Goal: Task Accomplishment & Management: Manage account settings

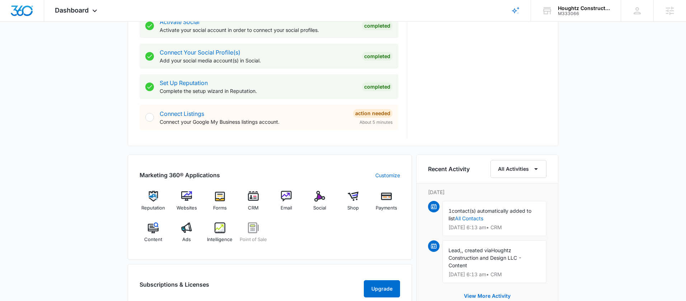
scroll to position [320, 0]
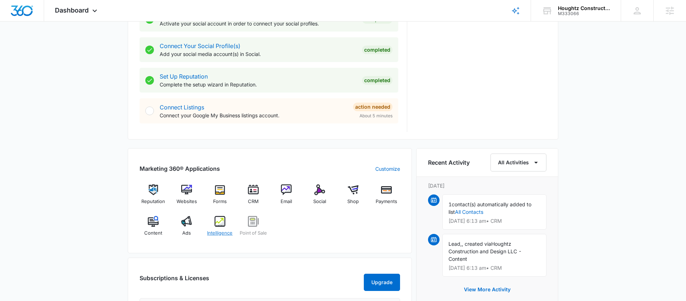
click at [215, 223] on img at bounding box center [220, 221] width 11 height 11
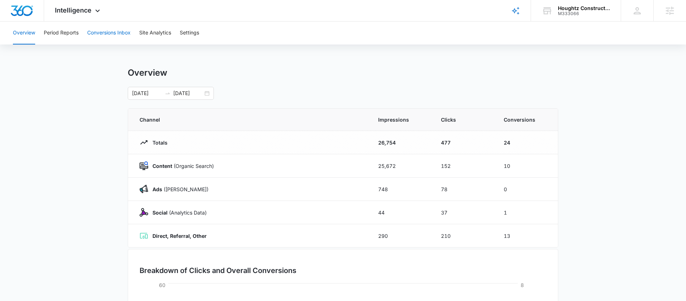
click at [117, 36] on button "Conversions Inbox" at bounding box center [108, 33] width 43 height 23
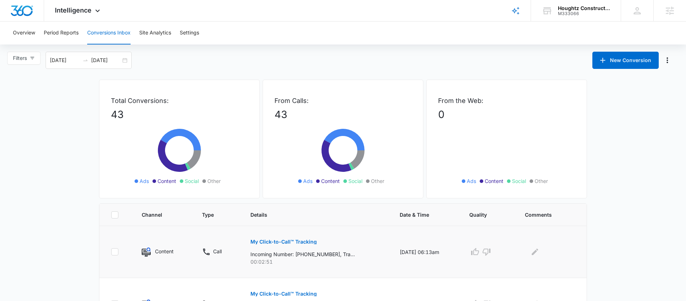
click at [378, 244] on td "My Click-to-Call™ Tracking Incoming Number: [PHONE_NUMBER], Tracking Number: [P…" at bounding box center [316, 252] width 149 height 52
click at [289, 240] on p "My Click-to-Call™ Tracking" at bounding box center [284, 241] width 66 height 5
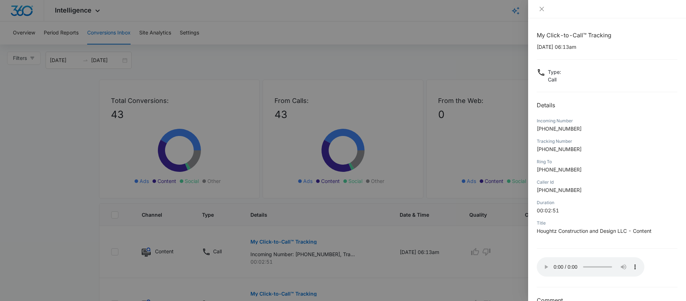
click at [469, 200] on div at bounding box center [343, 150] width 686 height 301
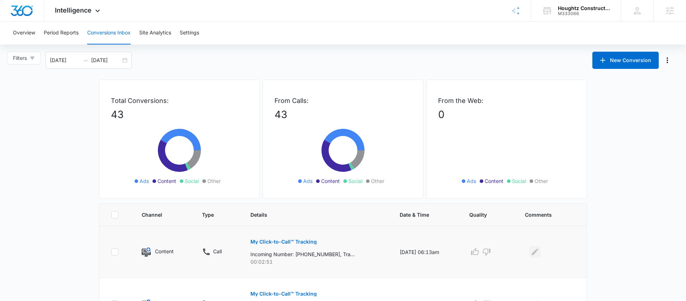
click at [541, 252] on button "Edit Comments" at bounding box center [534, 251] width 11 height 11
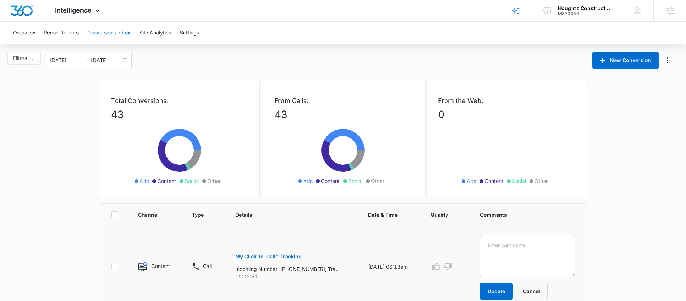
click at [543, 252] on textarea at bounding box center [527, 256] width 95 height 41
type textarea "a couple in home projects, custom book shelf and some customizations around tv"
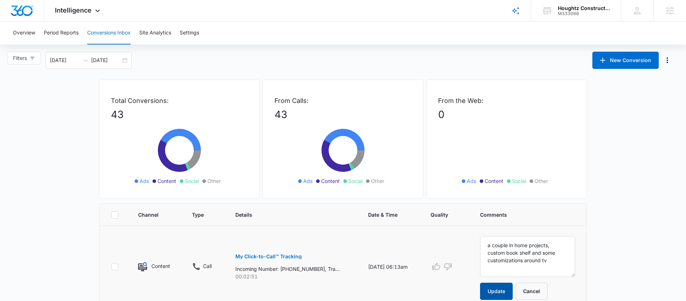
click at [508, 288] on button "Update" at bounding box center [496, 291] width 33 height 17
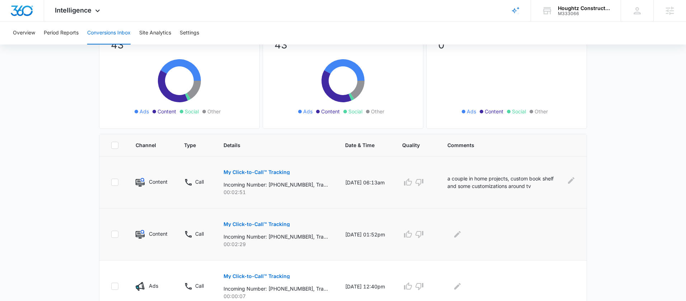
scroll to position [77, 0]
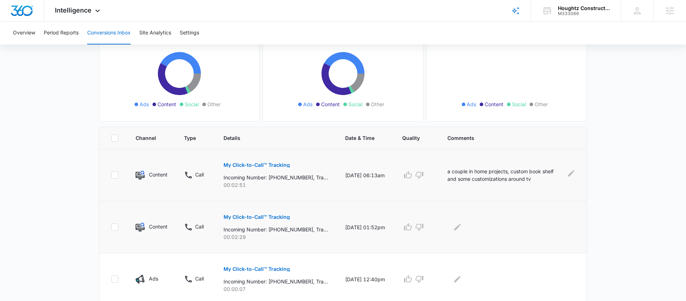
click at [267, 212] on button "My Click-to-Call™ Tracking" at bounding box center [257, 217] width 66 height 17
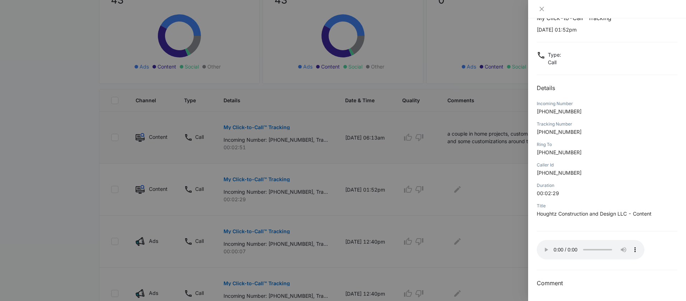
scroll to position [85, 0]
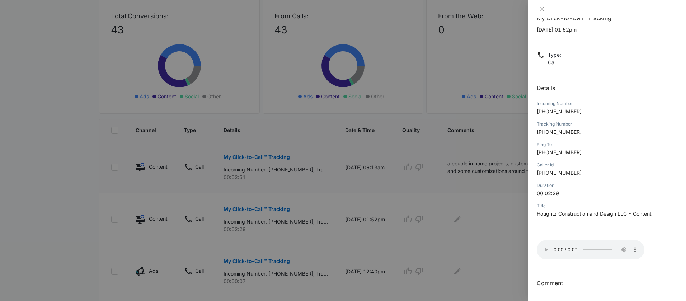
click at [498, 223] on div at bounding box center [343, 150] width 686 height 301
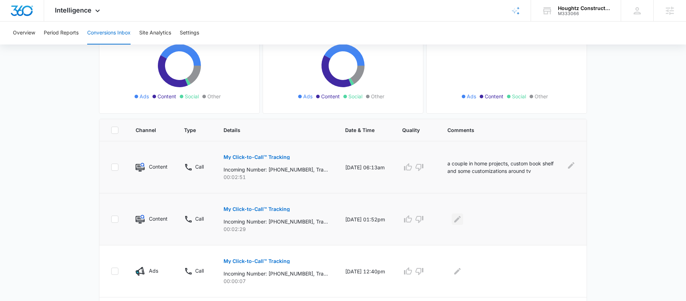
click at [462, 221] on icon "Edit Comments" at bounding box center [457, 219] width 9 height 9
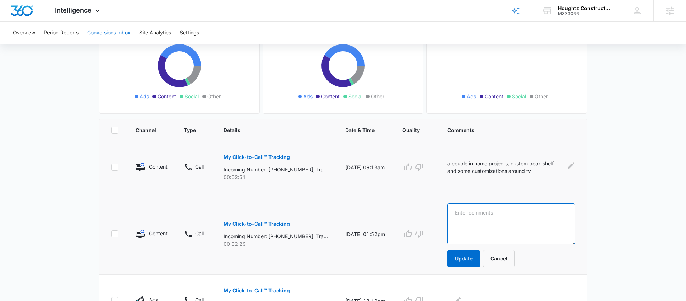
click at [488, 229] on textarea at bounding box center [512, 224] width 128 height 41
type textarea "redo living room and office, painting, floors, ceiling ect."
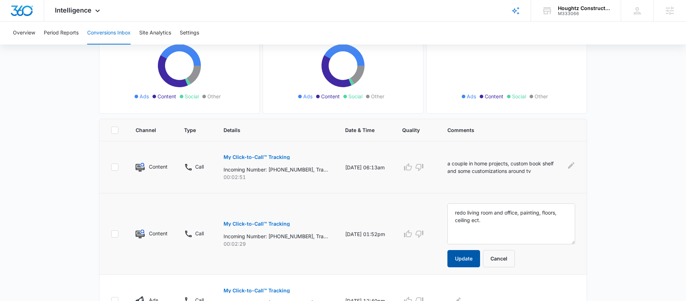
click at [462, 255] on button "Update" at bounding box center [464, 258] width 33 height 17
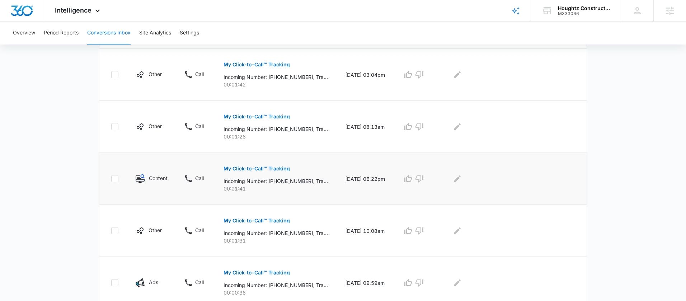
scroll to position [468, 0]
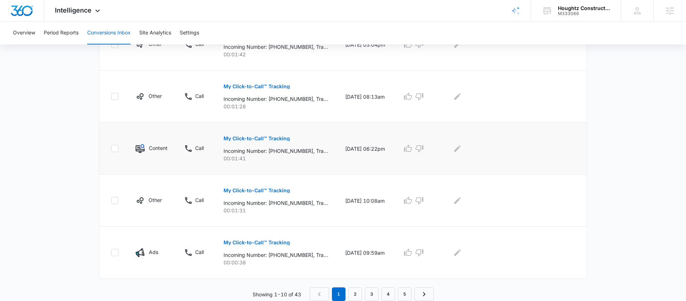
click at [273, 137] on p "My Click-to-Call™ Tracking" at bounding box center [257, 138] width 66 height 5
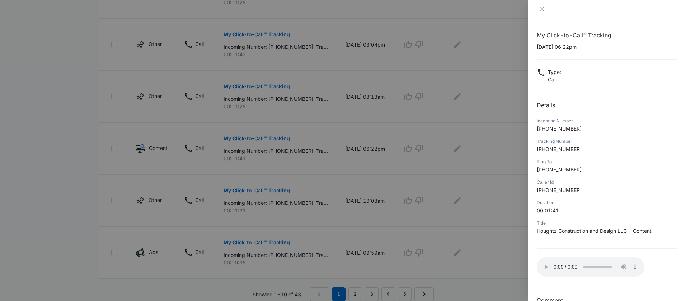
click at [485, 167] on div at bounding box center [343, 150] width 686 height 301
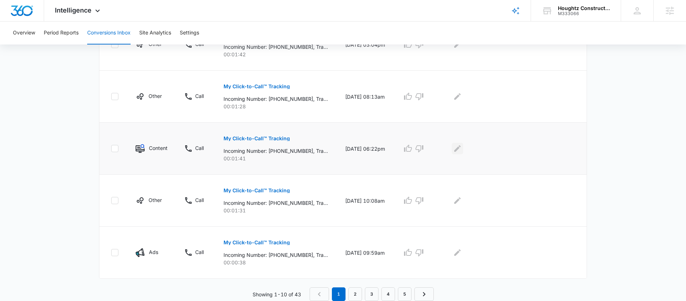
click at [461, 151] on icon "Edit Comments" at bounding box center [457, 148] width 6 height 6
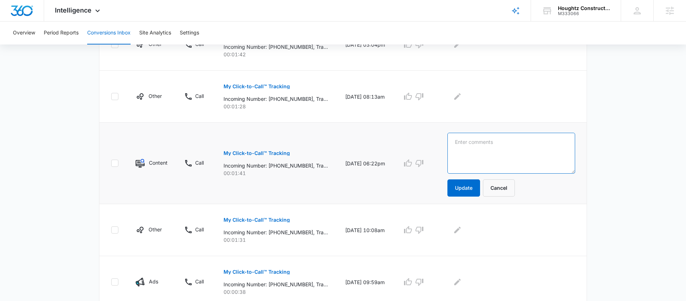
click at [488, 150] on textarea at bounding box center [512, 153] width 128 height 41
type textarea "estimate for wainscoting"
click at [468, 188] on button "Update" at bounding box center [464, 187] width 33 height 17
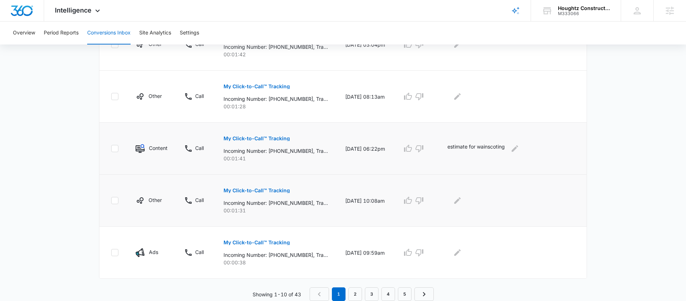
click at [267, 191] on p "My Click-to-Call™ Tracking" at bounding box center [257, 190] width 66 height 5
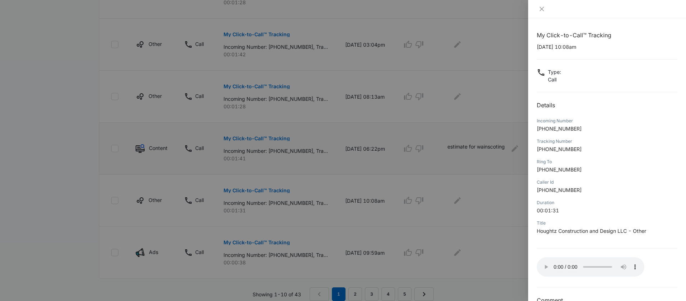
click at [500, 244] on div at bounding box center [343, 150] width 686 height 301
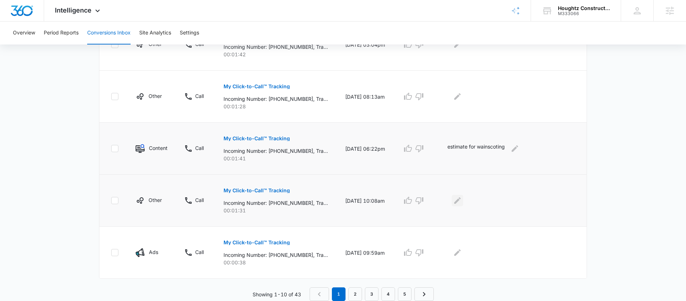
click at [459, 201] on icon "Edit Comments" at bounding box center [457, 200] width 9 height 9
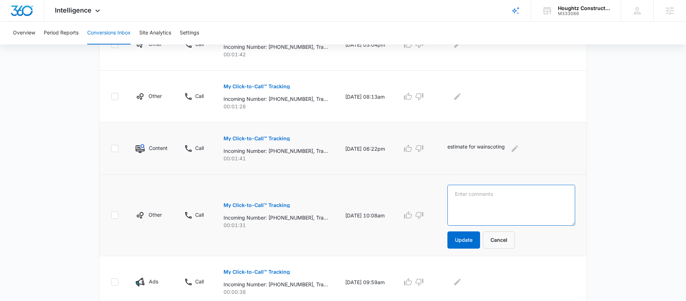
click at [471, 202] on textarea at bounding box center [512, 205] width 128 height 41
type textarea "following up looking for quote from [PERSON_NAME]"
click at [462, 237] on button "Update" at bounding box center [464, 240] width 33 height 17
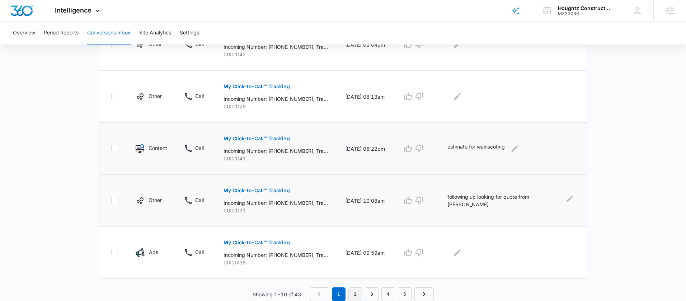
click at [357, 295] on link "2" at bounding box center [356, 295] width 14 height 14
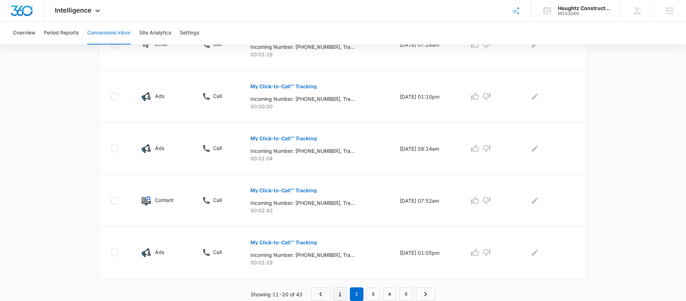
click at [344, 291] on link "1" at bounding box center [340, 295] width 14 height 14
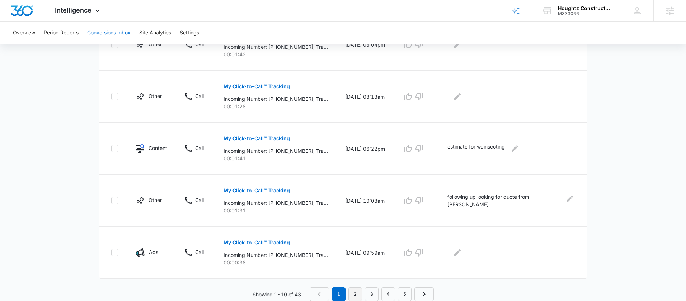
click at [354, 292] on link "2" at bounding box center [356, 295] width 14 height 14
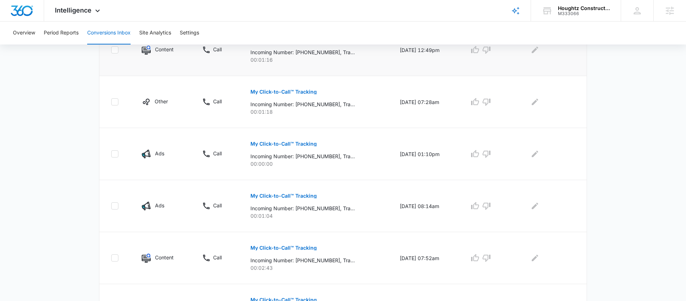
scroll to position [411, 0]
click at [306, 91] on p "My Click-to-Call™ Tracking" at bounding box center [284, 91] width 66 height 5
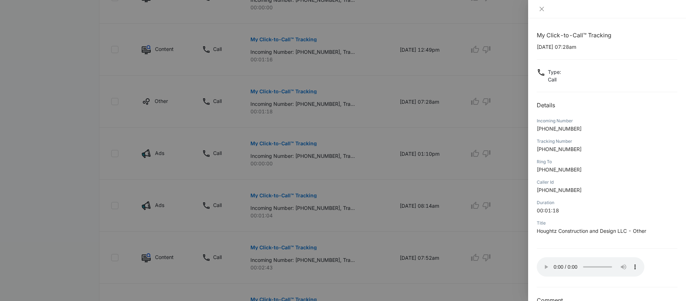
click at [475, 213] on div at bounding box center [343, 150] width 686 height 301
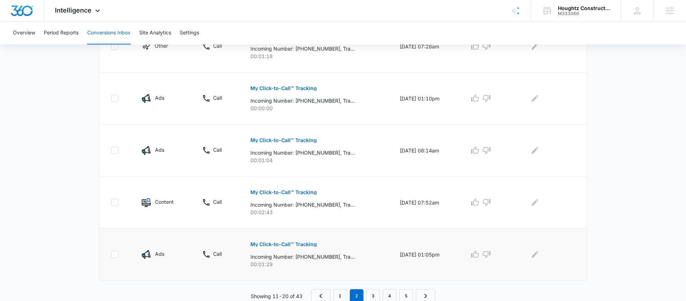
scroll to position [468, 0]
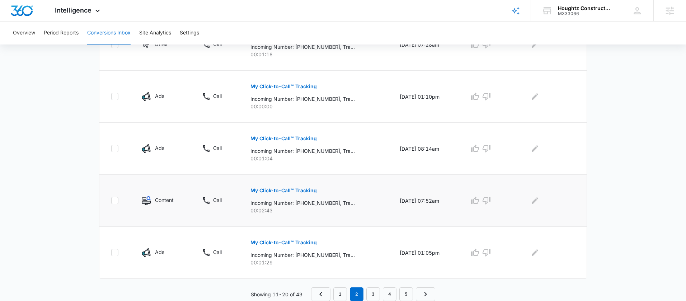
click at [290, 189] on p "My Click-to-Call™ Tracking" at bounding box center [284, 190] width 66 height 5
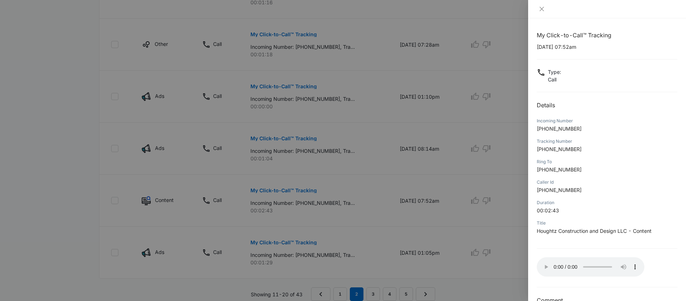
click at [450, 188] on div at bounding box center [343, 150] width 686 height 301
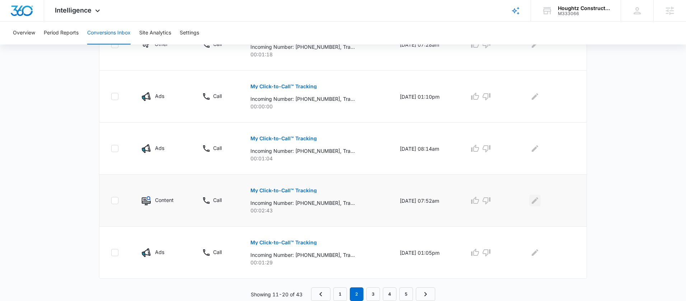
click at [537, 202] on icon "Edit Comments" at bounding box center [535, 200] width 6 height 6
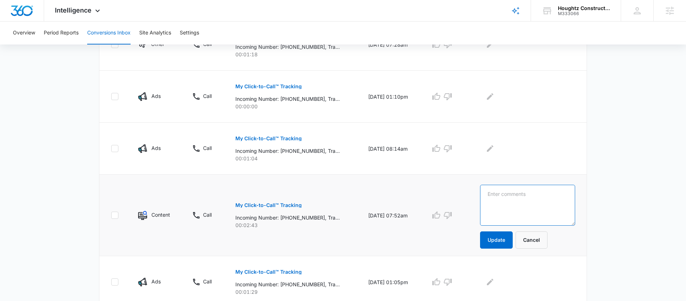
click at [537, 202] on textarea at bounding box center [527, 205] width 95 height 41
type textarea "wanting accent walls on his house"
click at [508, 242] on button "Update" at bounding box center [496, 240] width 33 height 17
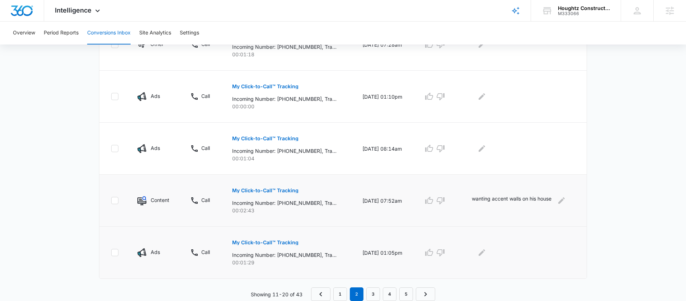
click at [283, 240] on p "My Click-to-Call™ Tracking" at bounding box center [265, 242] width 66 height 5
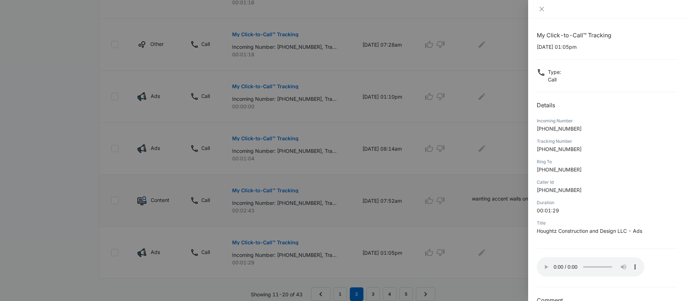
click at [497, 234] on div at bounding box center [343, 150] width 686 height 301
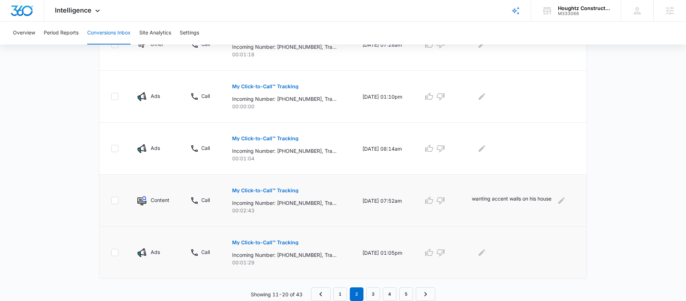
click at [483, 261] on td at bounding box center [524, 253] width 123 height 52
click at [484, 256] on icon "Edit Comments" at bounding box center [482, 252] width 9 height 9
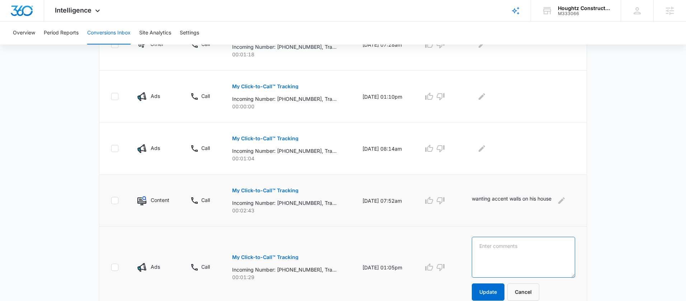
click at [484, 257] on textarea at bounding box center [523, 257] width 103 height 41
type textarea "looking for kitchen cabinets"
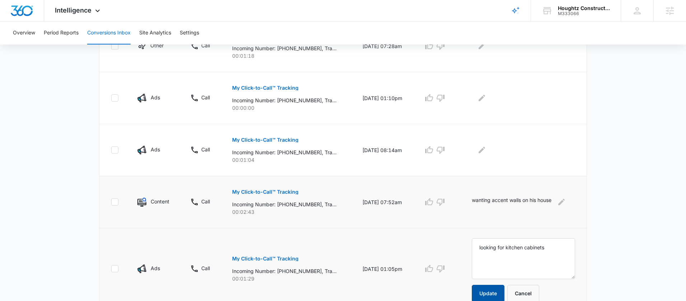
click at [484, 293] on button "Update" at bounding box center [488, 293] width 33 height 17
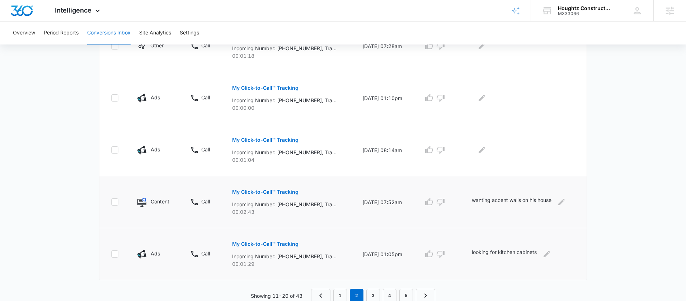
scroll to position [468, 0]
click at [342, 293] on link "1" at bounding box center [340, 295] width 14 height 14
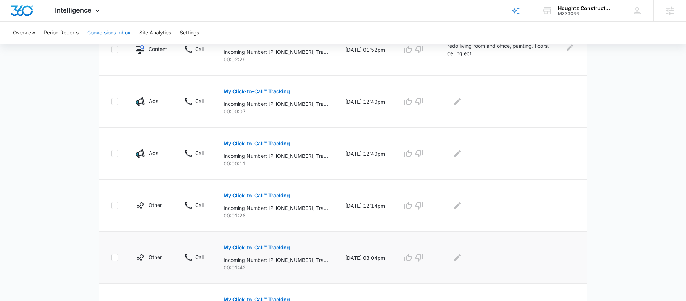
scroll to position [286, 0]
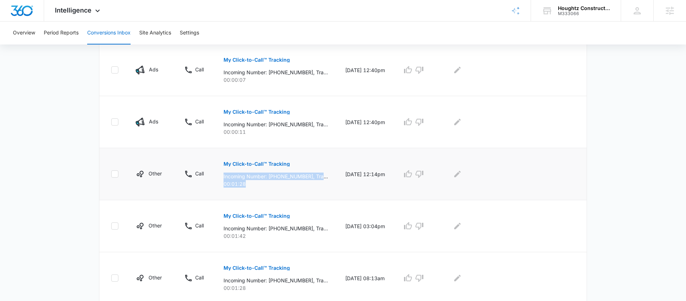
drag, startPoint x: 256, startPoint y: 187, endPoint x: 223, endPoint y: 177, distance: 34.5
click at [223, 177] on td "My Click-to-Call™ Tracking Incoming Number: [PHONE_NUMBER], Tracking Number: [P…" at bounding box center [276, 174] width 122 height 52
click at [268, 192] on td "My Click-to-Call™ Tracking Incoming Number: [PHONE_NUMBER], Tracking Number: [P…" at bounding box center [276, 174] width 122 height 52
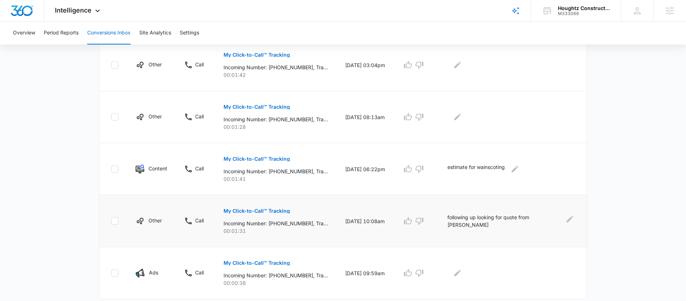
scroll to position [468, 0]
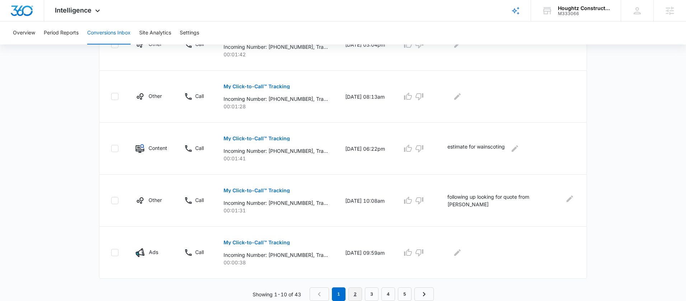
click at [353, 294] on link "2" at bounding box center [356, 295] width 14 height 14
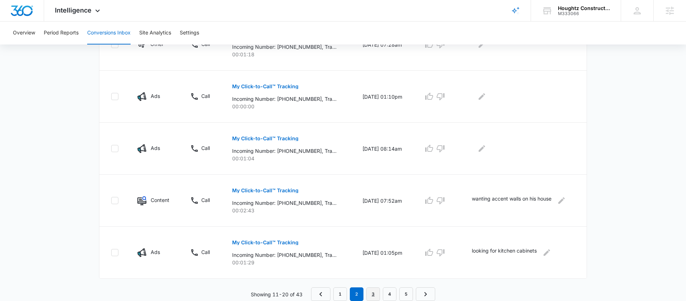
click at [372, 295] on link "3" at bounding box center [373, 295] width 14 height 14
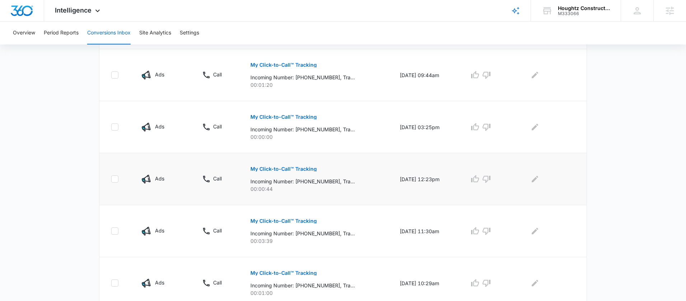
scroll to position [341, 0]
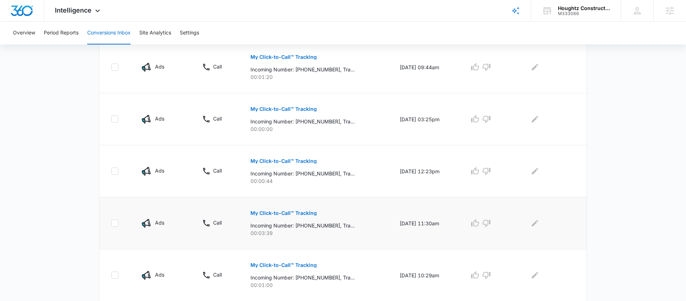
click at [302, 214] on p "My Click-to-Call™ Tracking" at bounding box center [284, 213] width 66 height 5
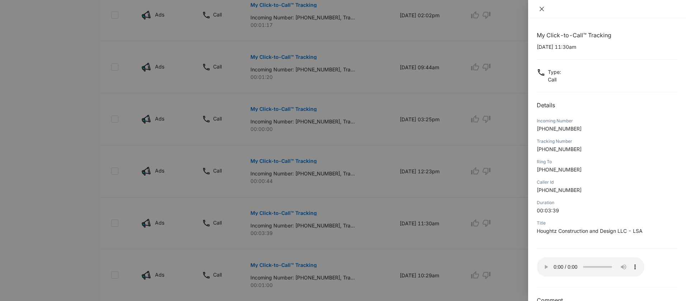
click at [542, 10] on icon "close" at bounding box center [542, 9] width 6 height 6
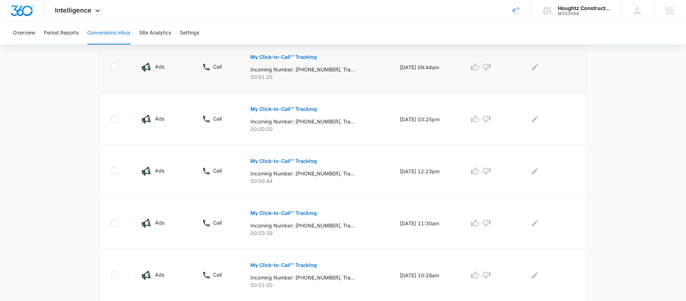
click at [294, 58] on p "My Click-to-Call™ Tracking" at bounding box center [284, 57] width 66 height 5
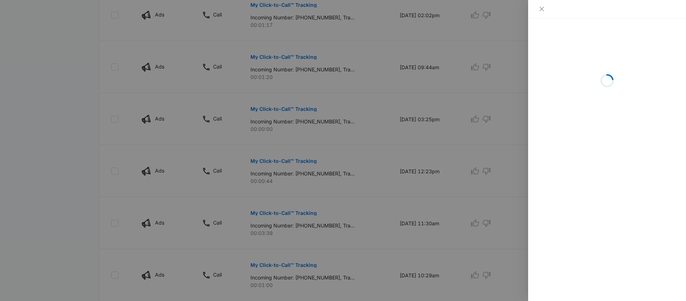
click at [345, 83] on div at bounding box center [343, 150] width 686 height 301
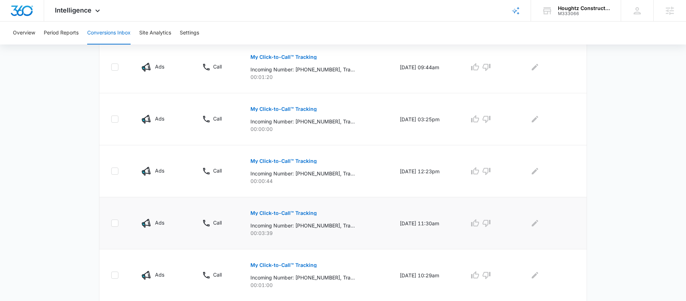
click at [293, 212] on p "My Click-to-Call™ Tracking" at bounding box center [284, 213] width 66 height 5
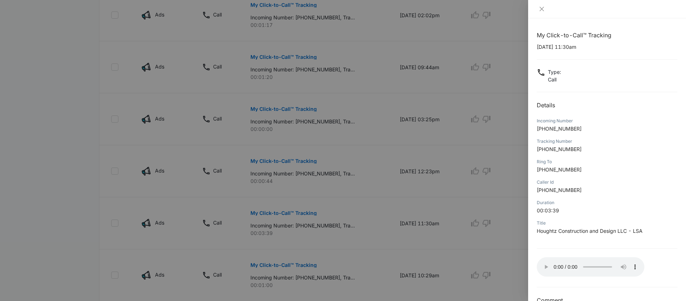
click at [501, 228] on div at bounding box center [343, 150] width 686 height 301
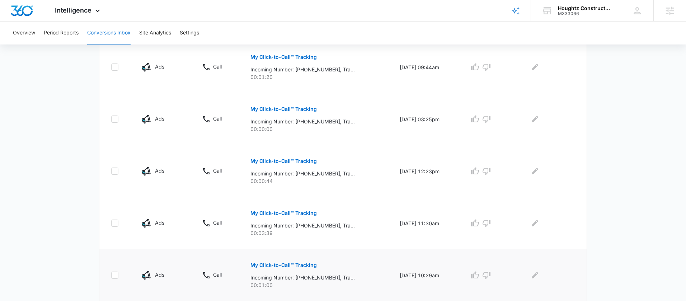
click at [272, 268] on button "My Click-to-Call™ Tracking" at bounding box center [284, 265] width 66 height 17
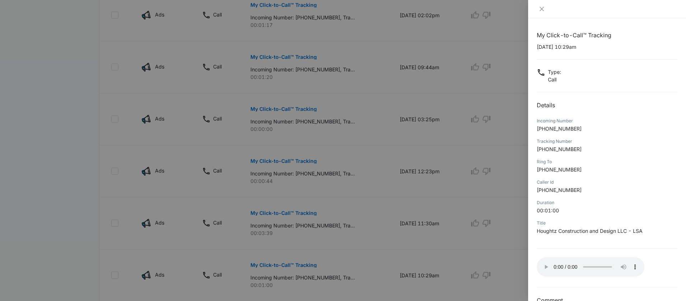
click at [459, 246] on div at bounding box center [343, 150] width 686 height 301
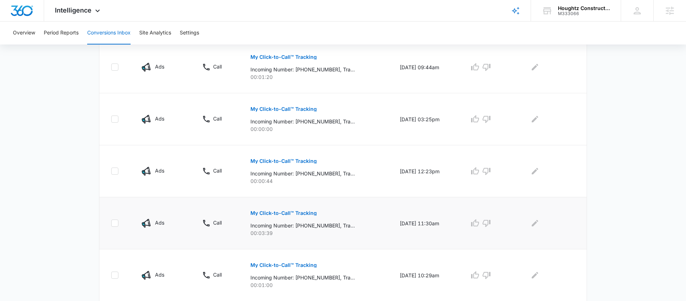
click at [296, 211] on p "My Click-to-Call™ Tracking" at bounding box center [284, 213] width 66 height 5
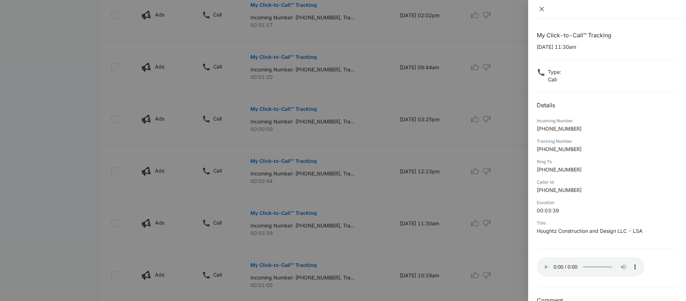
click at [539, 8] on icon "close" at bounding box center [542, 9] width 6 height 6
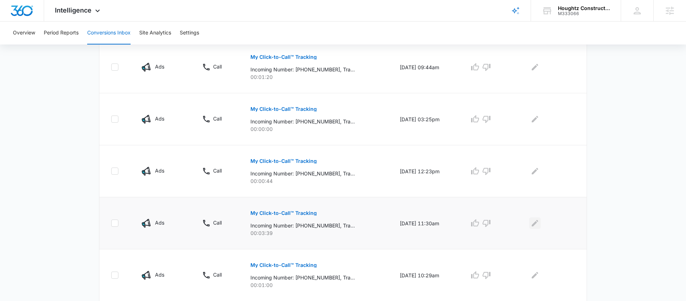
click at [534, 224] on icon "Edit Comments" at bounding box center [535, 223] width 9 height 9
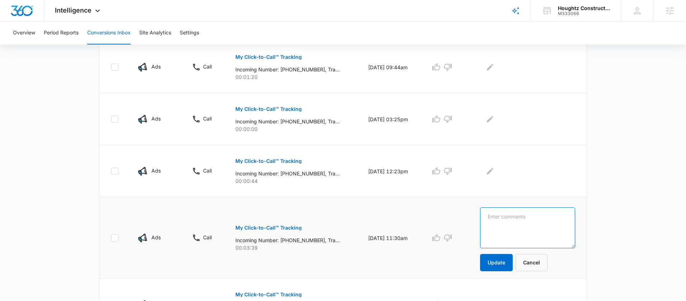
click at [533, 227] on textarea at bounding box center [527, 227] width 95 height 41
paste textarea "create a new master, make current master an office, and remodel the bathroom"
type textarea "create a new master, make current master an office, and remodel the bathroom"
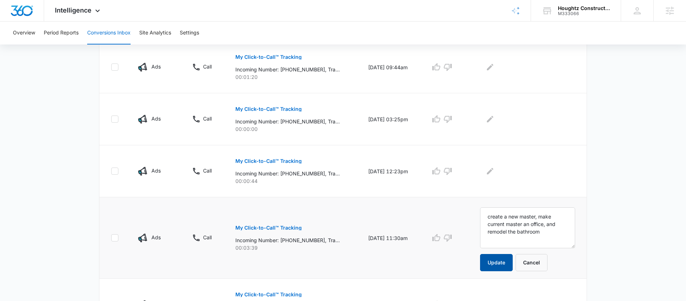
click at [509, 261] on button "Update" at bounding box center [496, 262] width 33 height 17
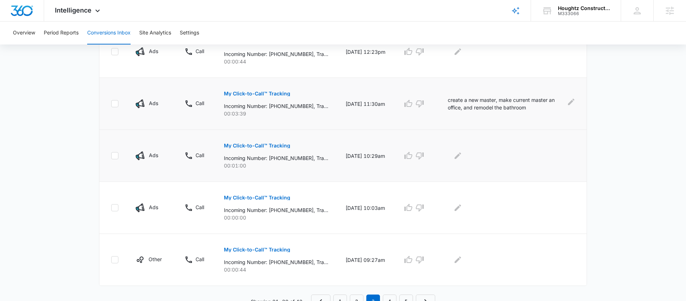
scroll to position [468, 0]
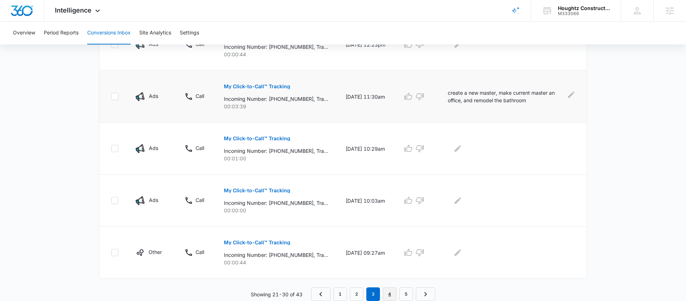
click at [392, 293] on link "4" at bounding box center [390, 295] width 14 height 14
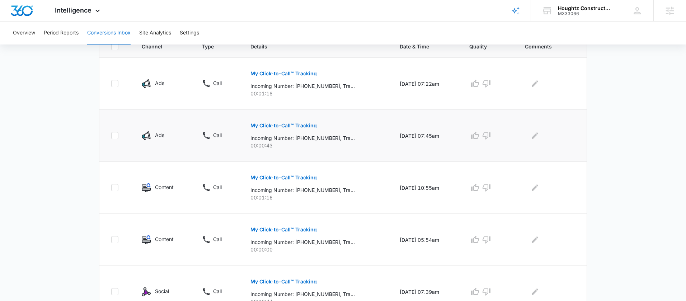
scroll to position [170, 0]
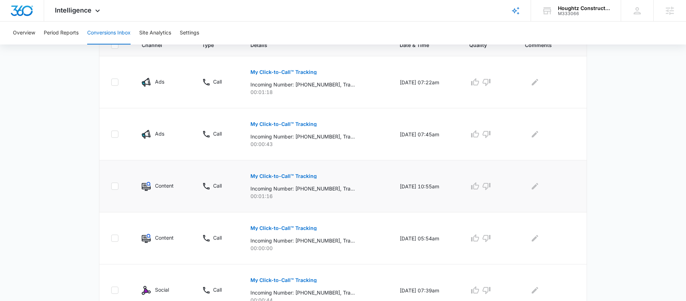
click at [292, 174] on p "My Click-to-Call™ Tracking" at bounding box center [284, 176] width 66 height 5
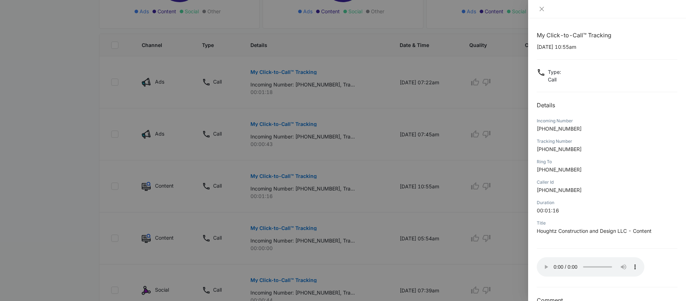
click at [470, 201] on div at bounding box center [343, 150] width 686 height 301
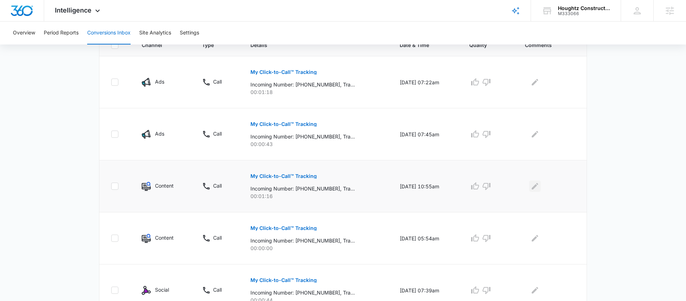
click at [536, 187] on icon "Edit Comments" at bounding box center [535, 186] width 6 height 6
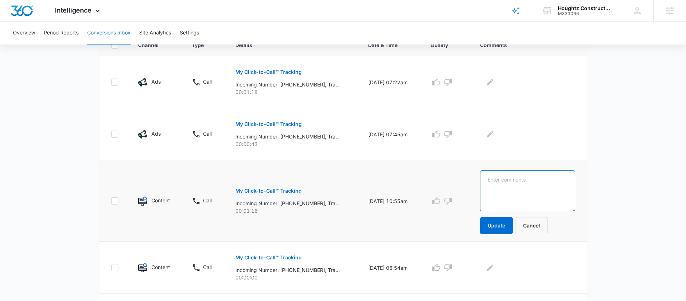
click at [535, 197] on textarea at bounding box center [527, 190] width 95 height 41
type textarea "wanting to schedule a walkthru to get an estimate on several projects at her ho…"
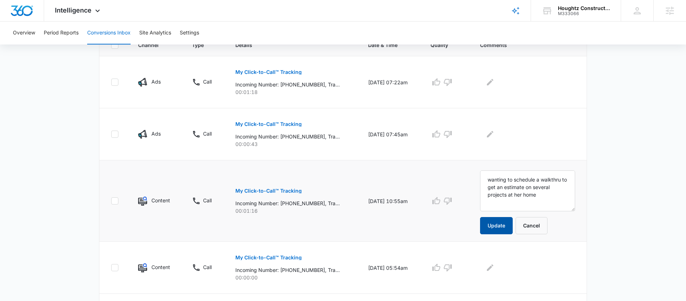
click at [506, 221] on button "Update" at bounding box center [496, 225] width 33 height 17
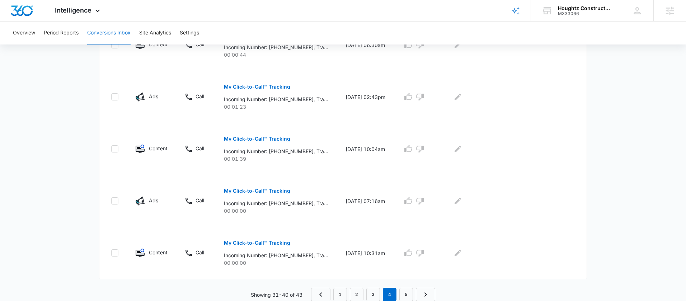
scroll to position [468, 0]
click at [407, 295] on link "5" at bounding box center [407, 295] width 14 height 14
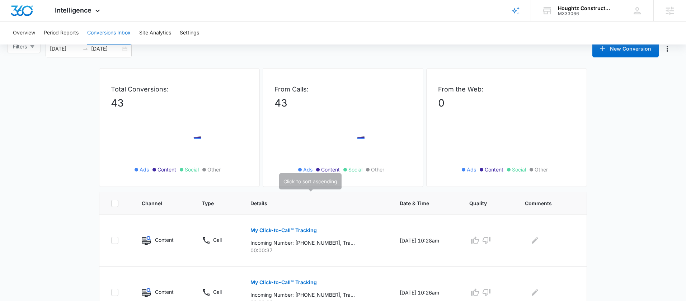
scroll to position [103, 0]
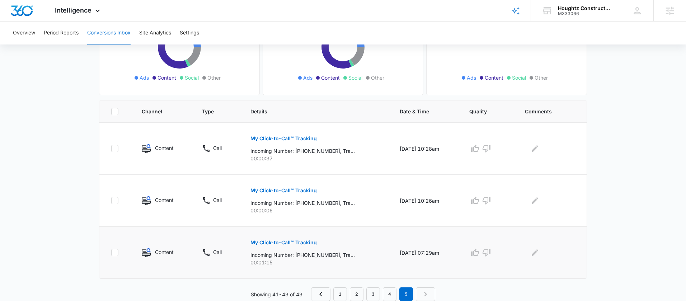
click at [290, 240] on p "My Click-to-Call™ Tracking" at bounding box center [284, 242] width 66 height 5
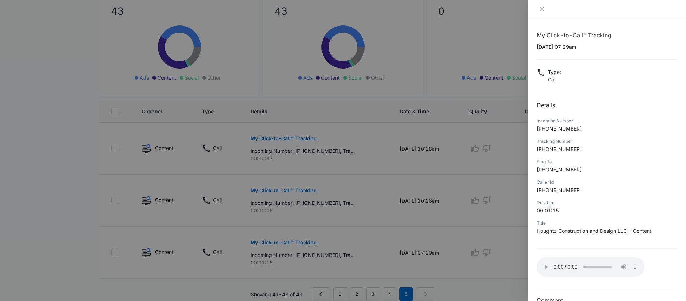
scroll to position [125, 0]
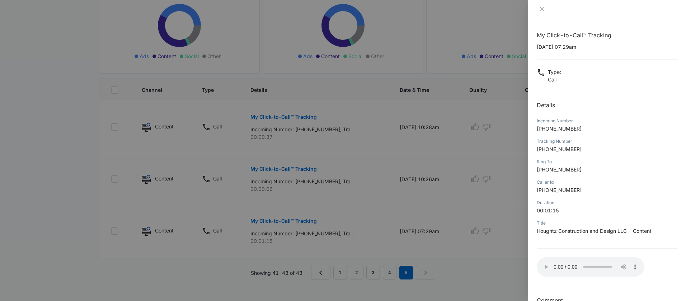
click at [660, 200] on div "Duration" at bounding box center [607, 203] width 141 height 6
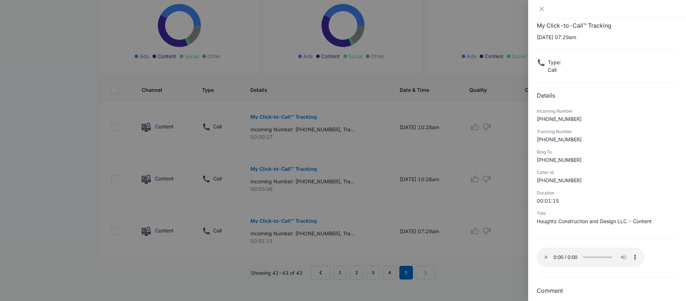
scroll to position [17, 0]
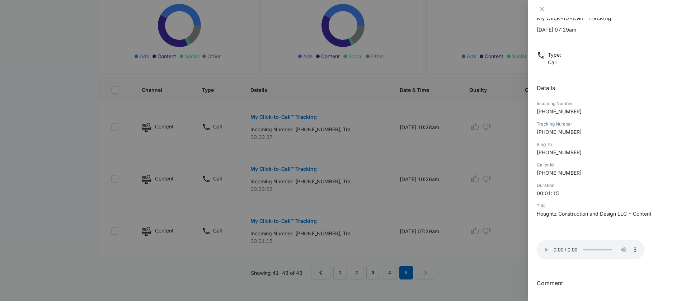
click at [476, 268] on div at bounding box center [343, 150] width 686 height 301
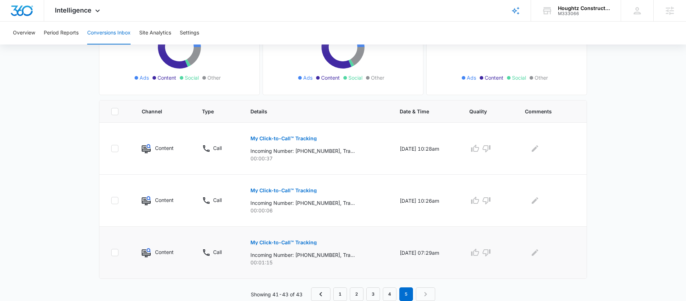
scroll to position [103, 0]
click at [538, 249] on icon "Edit Comments" at bounding box center [535, 252] width 9 height 9
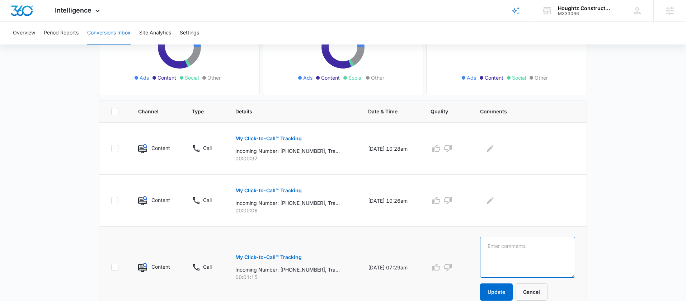
click at [538, 250] on textarea at bounding box center [527, 257] width 95 height 41
type textarea "needing something installed for a kitchen renovation"
click at [513, 286] on button "Update" at bounding box center [496, 292] width 33 height 17
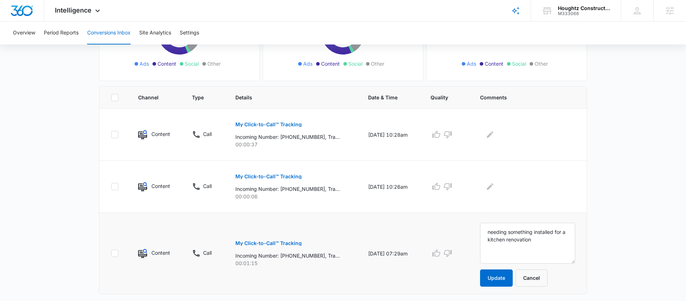
scroll to position [133, 0]
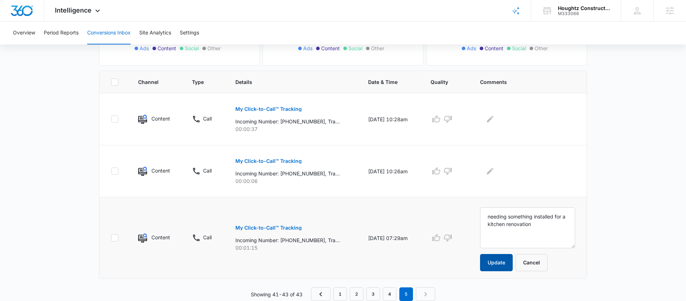
click at [498, 266] on button "Update" at bounding box center [496, 262] width 33 height 17
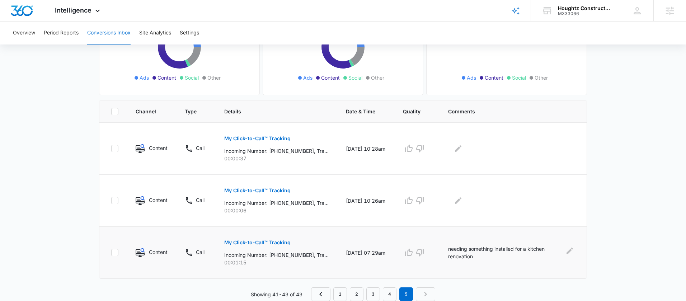
scroll to position [103, 0]
click at [386, 299] on link "4" at bounding box center [390, 295] width 14 height 14
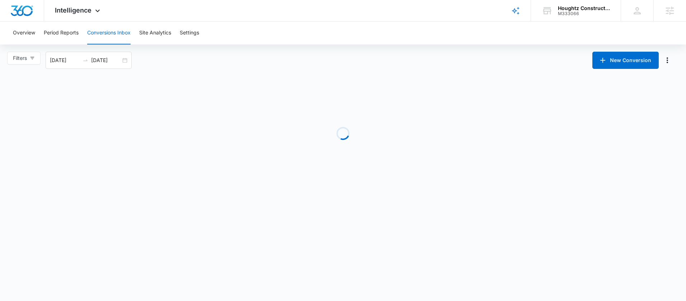
scroll to position [0, 0]
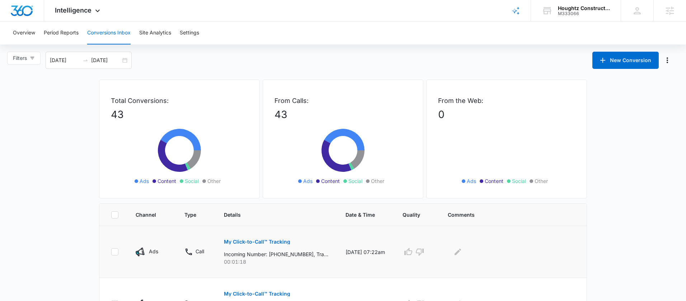
click at [260, 241] on p "My Click-to-Call™ Tracking" at bounding box center [257, 241] width 66 height 5
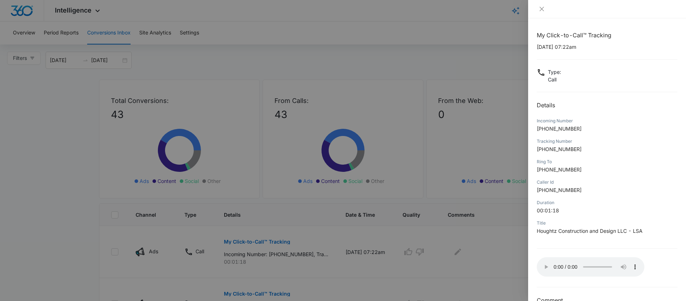
click at [503, 263] on div at bounding box center [343, 150] width 686 height 301
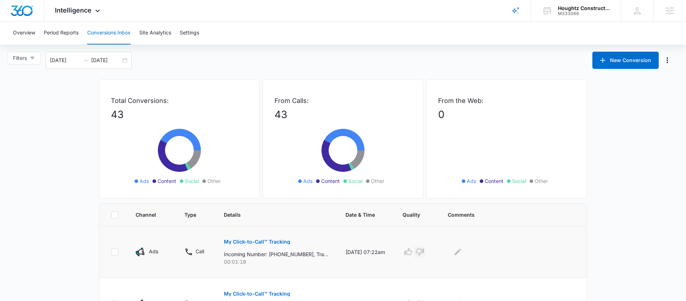
click at [426, 252] on button "button" at bounding box center [419, 251] width 11 height 11
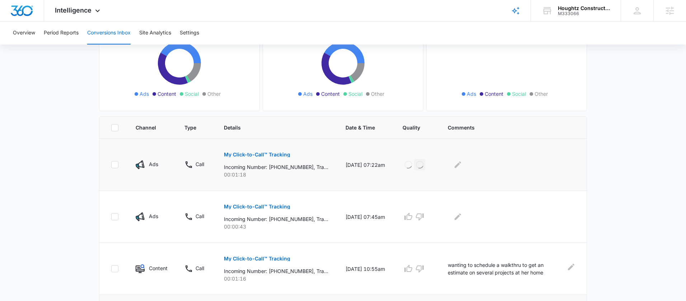
scroll to position [177, 0]
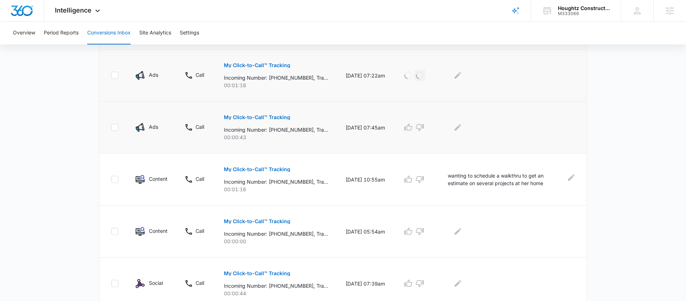
click at [270, 123] on button "My Click-to-Call™ Tracking" at bounding box center [257, 117] width 66 height 17
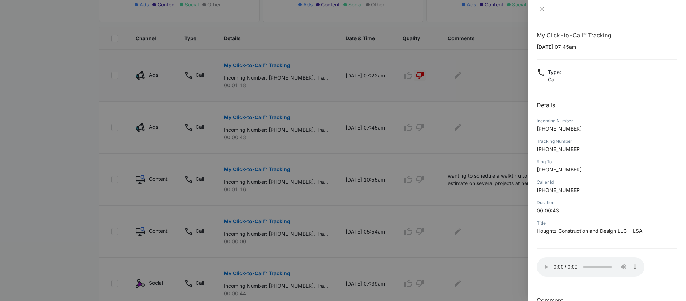
click at [509, 209] on div at bounding box center [343, 150] width 686 height 301
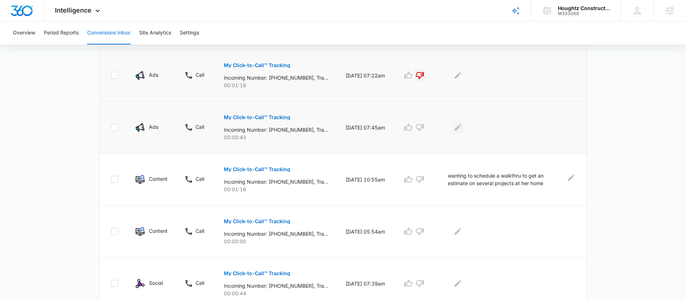
click at [462, 130] on icon "Edit Comments" at bounding box center [458, 127] width 9 height 9
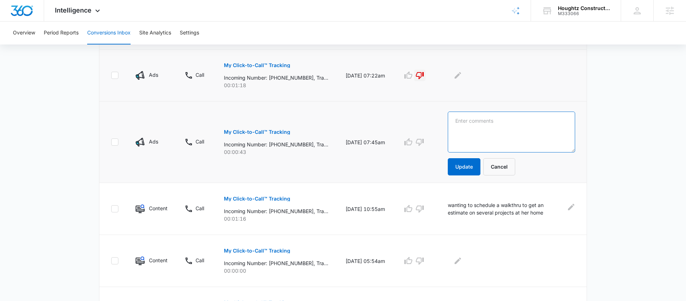
click at [491, 132] on textarea at bounding box center [511, 132] width 127 height 41
type textarea "hungup at the vm"
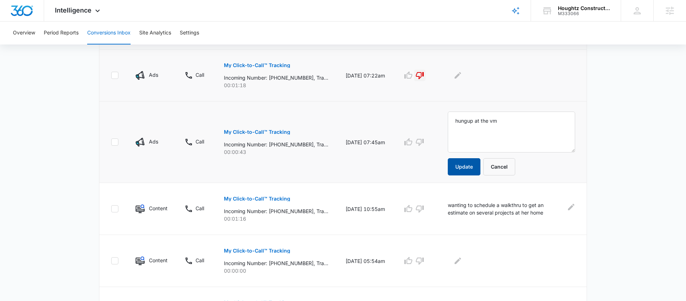
click at [470, 171] on button "Update" at bounding box center [464, 166] width 33 height 17
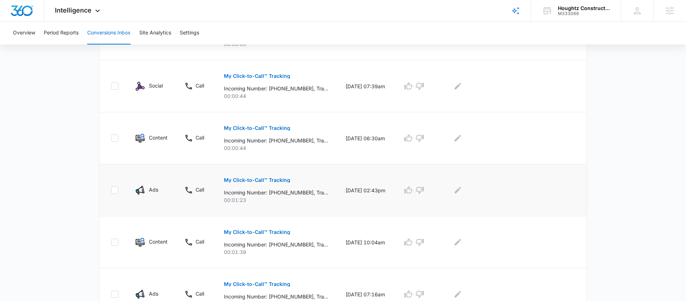
scroll to position [381, 0]
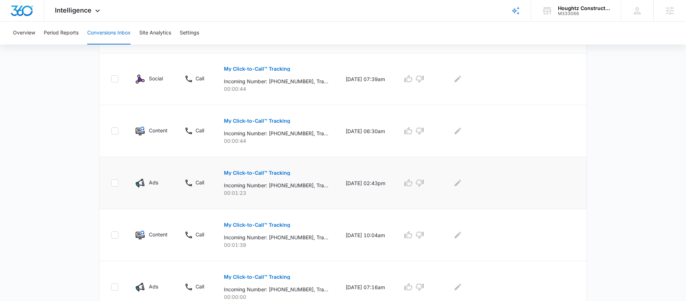
click at [268, 174] on p "My Click-to-Call™ Tracking" at bounding box center [257, 172] width 66 height 5
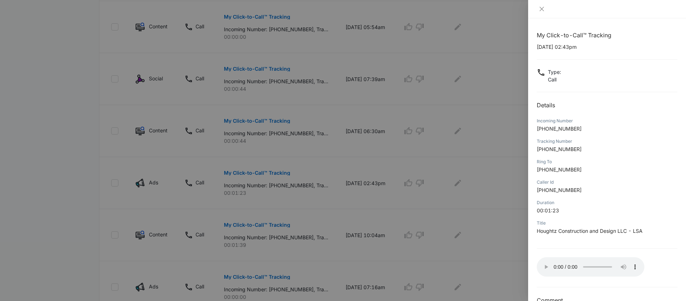
click at [395, 135] on div at bounding box center [343, 150] width 686 height 301
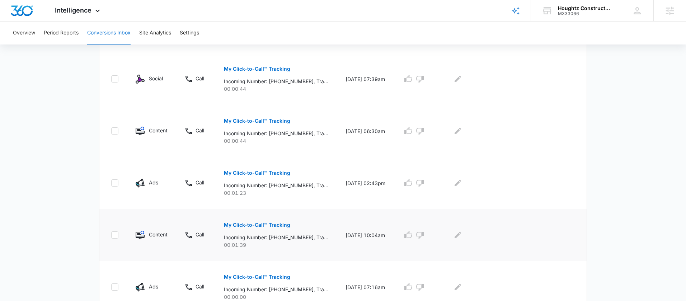
click at [258, 228] on button "My Click-to-Call™ Tracking" at bounding box center [257, 224] width 66 height 17
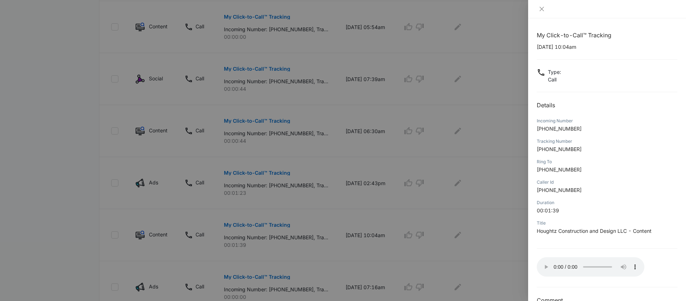
click at [478, 230] on div at bounding box center [343, 150] width 686 height 301
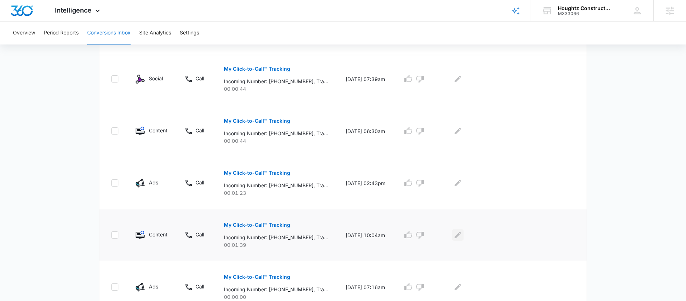
click at [462, 232] on icon "Edit Comments" at bounding box center [458, 235] width 9 height 9
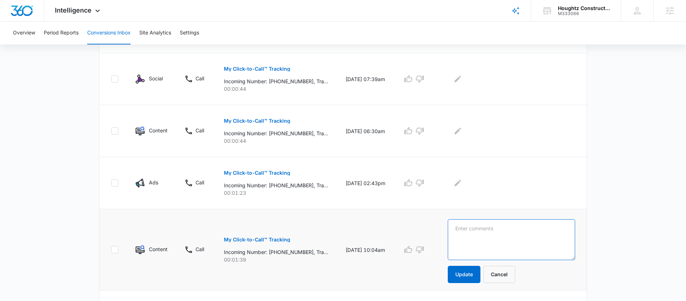
click at [502, 235] on textarea at bounding box center [511, 239] width 127 height 41
type textarea "s"
type textarea "vm - several projects but main one is accent walls"
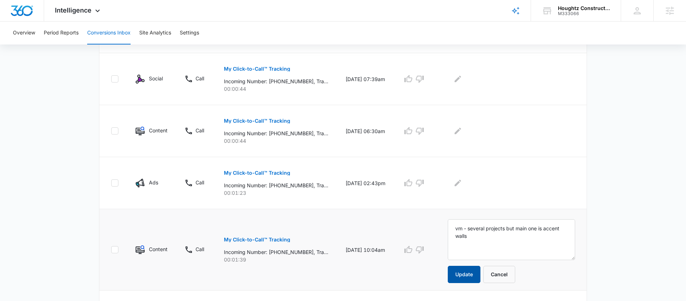
click at [468, 274] on button "Update" at bounding box center [464, 274] width 33 height 17
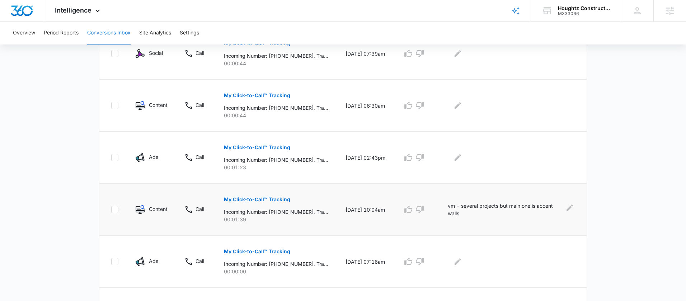
scroll to position [373, 0]
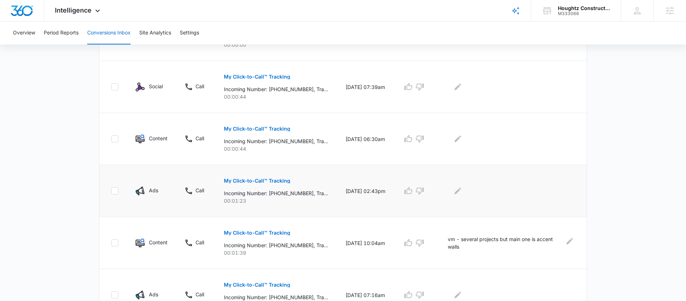
click at [279, 182] on p "My Click-to-Call™ Tracking" at bounding box center [257, 180] width 66 height 5
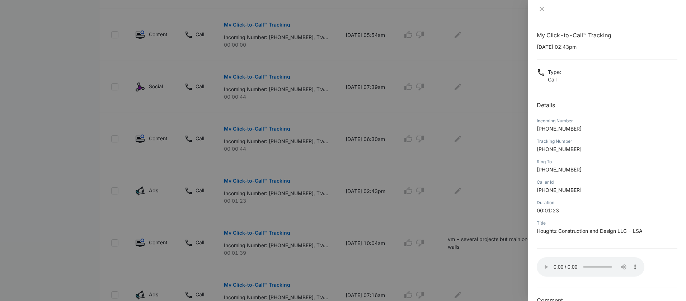
click at [475, 164] on div at bounding box center [343, 150] width 686 height 301
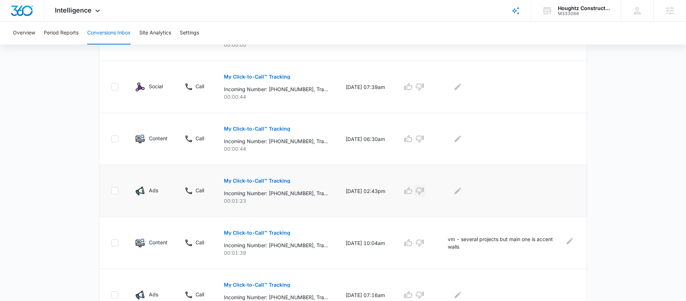
click at [426, 190] on button "button" at bounding box center [419, 190] width 11 height 11
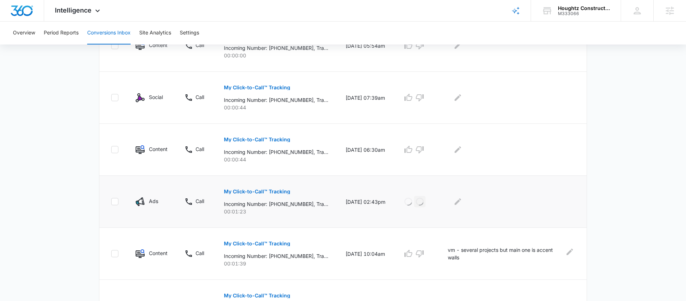
scroll to position [468, 0]
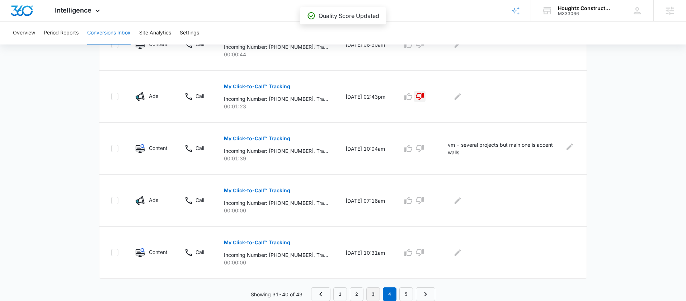
click at [375, 293] on link "3" at bounding box center [373, 295] width 14 height 14
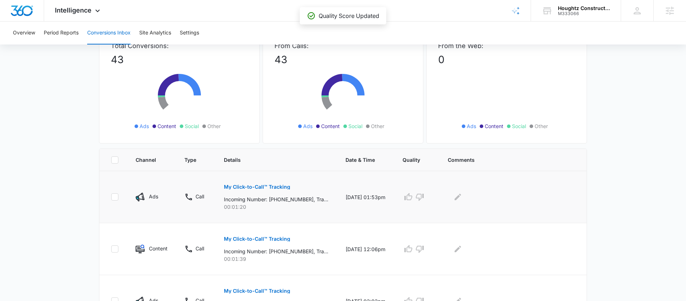
scroll to position [56, 0]
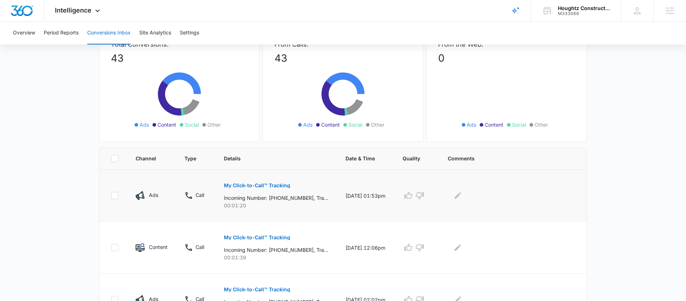
click at [270, 187] on p "My Click-to-Call™ Tracking" at bounding box center [257, 185] width 66 height 5
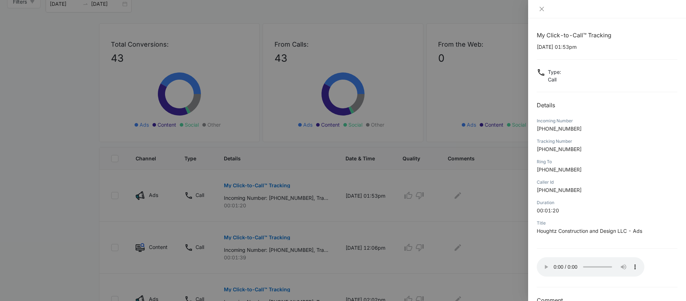
click at [484, 207] on div at bounding box center [343, 150] width 686 height 301
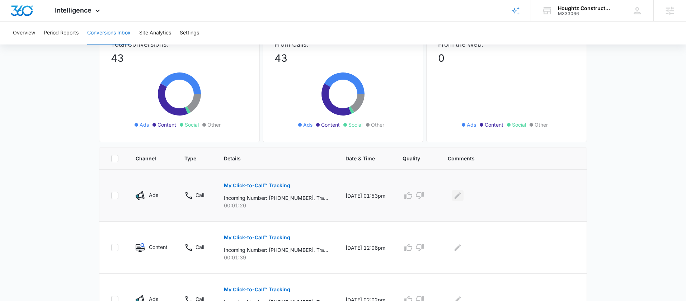
click at [460, 192] on icon "Edit Comments" at bounding box center [458, 195] width 9 height 9
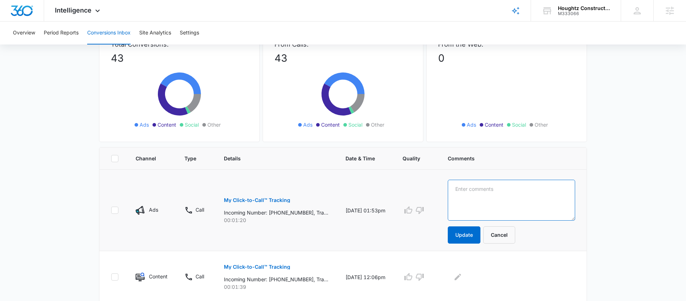
click at [483, 202] on textarea at bounding box center [511, 200] width 127 height 41
type textarea "looking for a home build"
click at [463, 232] on button "Update" at bounding box center [464, 234] width 33 height 17
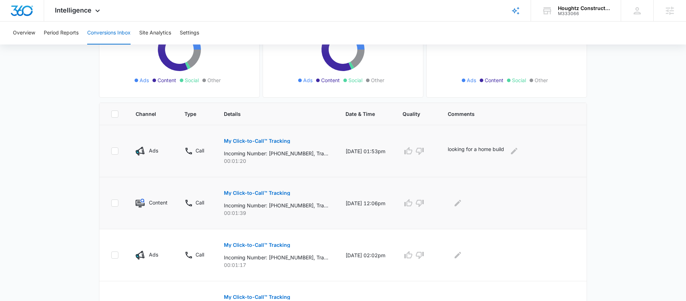
scroll to position [109, 0]
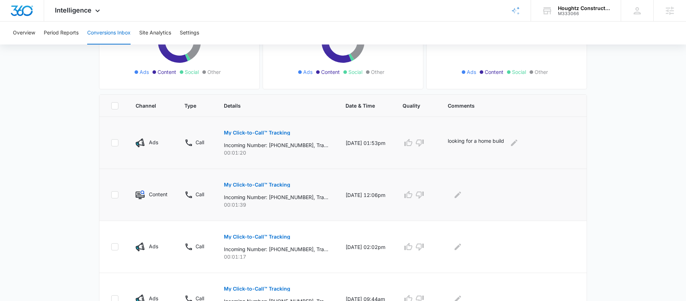
click at [269, 182] on p "My Click-to-Call™ Tracking" at bounding box center [257, 184] width 66 height 5
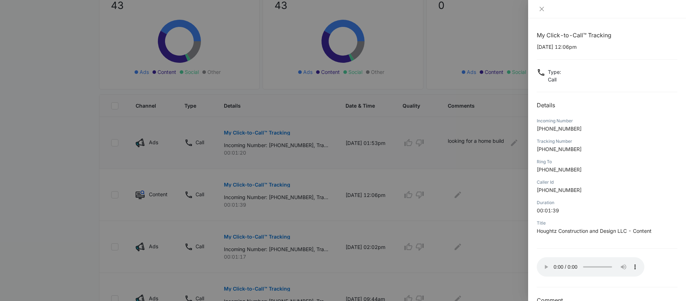
click at [503, 181] on div at bounding box center [343, 150] width 686 height 301
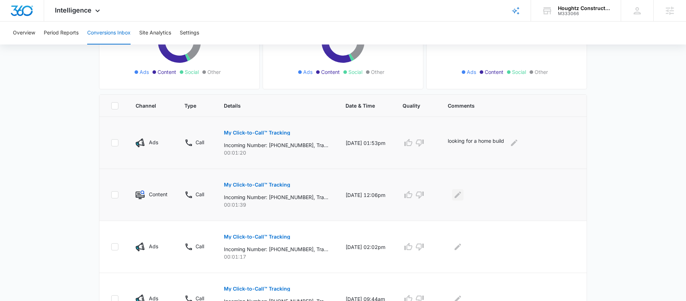
click at [462, 195] on icon "Edit Comments" at bounding box center [458, 195] width 9 height 9
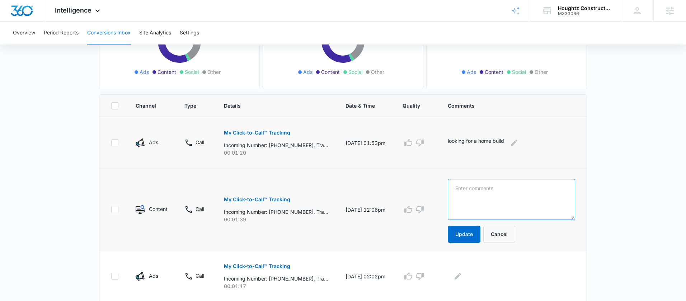
click at [491, 196] on textarea at bounding box center [511, 199] width 127 height 41
type textarea "vm - looking for 2 closets to be built"
click at [461, 231] on button "Update" at bounding box center [464, 234] width 33 height 17
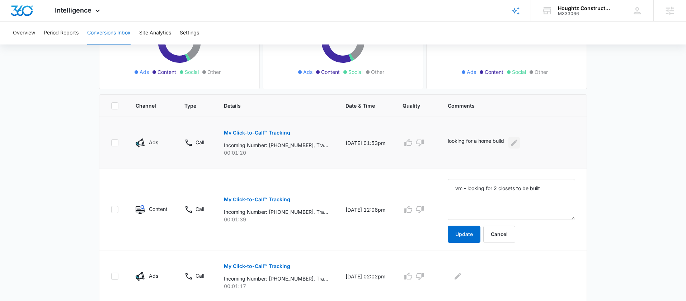
click at [519, 144] on icon "Edit Comments" at bounding box center [514, 143] width 9 height 9
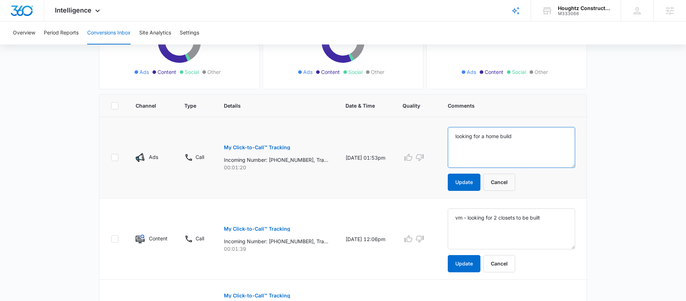
click at [460, 138] on textarea "looking for a home build" at bounding box center [511, 147] width 127 height 41
type textarea "vm - looking for a home build"
click at [473, 179] on button "Update" at bounding box center [464, 182] width 33 height 17
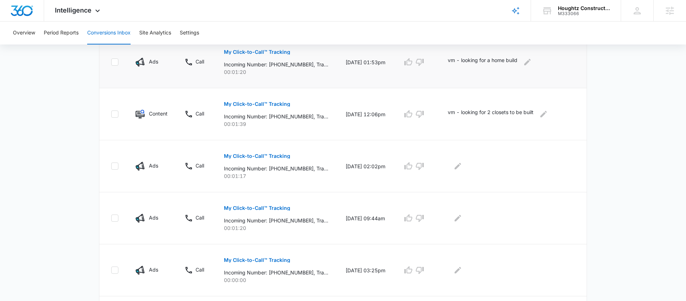
scroll to position [191, 0]
click at [265, 156] on p "My Click-to-Call™ Tracking" at bounding box center [257, 155] width 66 height 5
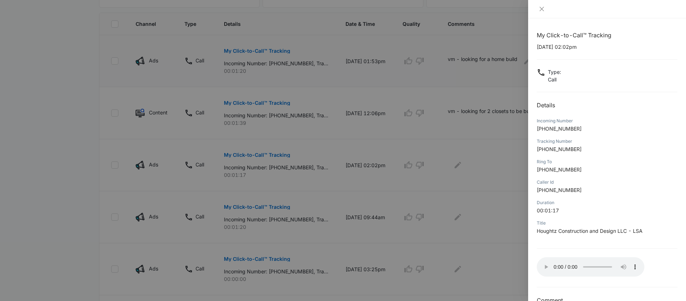
click at [507, 188] on div at bounding box center [343, 150] width 686 height 301
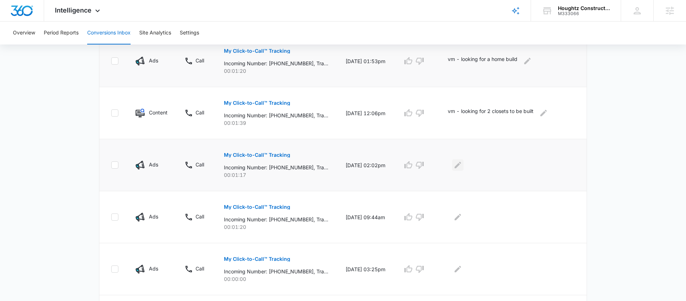
click at [462, 163] on icon "Edit Comments" at bounding box center [458, 165] width 9 height 9
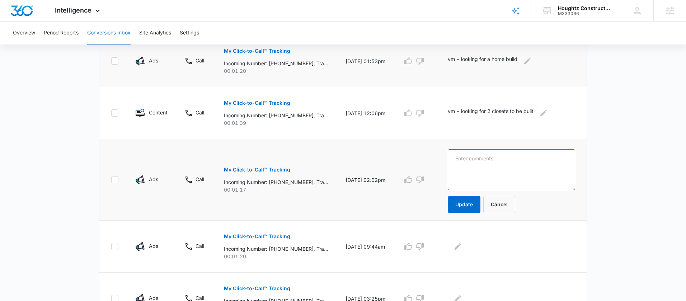
click at [482, 169] on textarea at bounding box center [511, 169] width 127 height 41
type textarea "vm - looking for bathroom remodel"
click at [468, 202] on button "Update" at bounding box center [464, 204] width 33 height 17
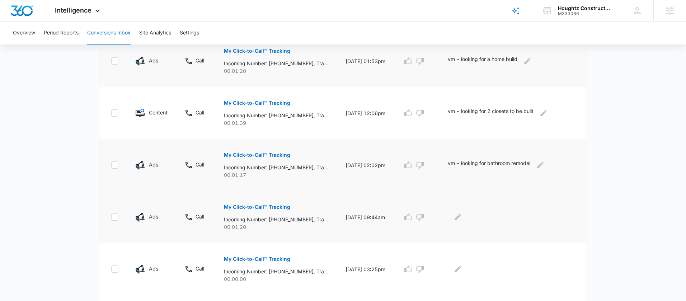
click at [253, 206] on p "My Click-to-Call™ Tracking" at bounding box center [257, 207] width 66 height 5
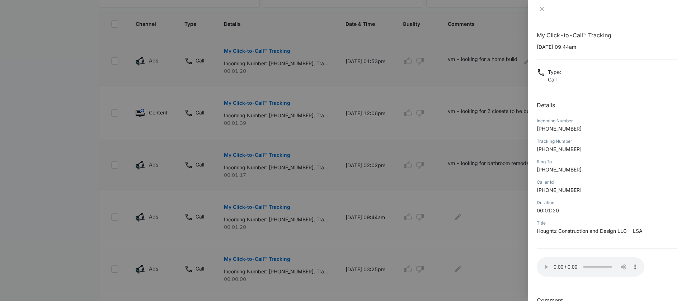
drag, startPoint x: 430, startPoint y: 198, endPoint x: 455, endPoint y: 211, distance: 28.1
click at [430, 198] on div at bounding box center [343, 150] width 686 height 301
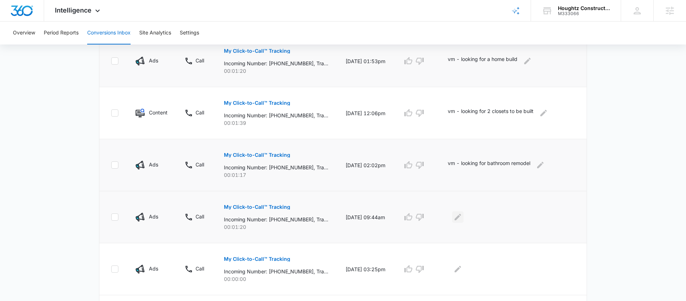
click at [462, 220] on icon "Edit Comments" at bounding box center [458, 217] width 9 height 9
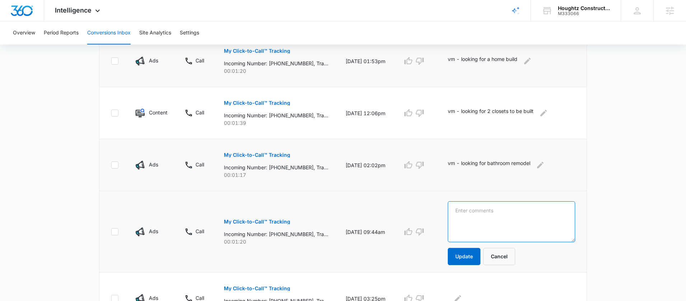
click at [475, 220] on textarea at bounding box center [511, 221] width 127 height 41
click at [521, 214] on textarea "vm - looking for a stucca contractor?" at bounding box center [511, 221] width 127 height 41
click at [567, 215] on textarea "vm - looking for a stucco contractor?" at bounding box center [511, 221] width 127 height 41
type textarea "vm - looking for a stucco contractor? another business needing help on a redesi…"
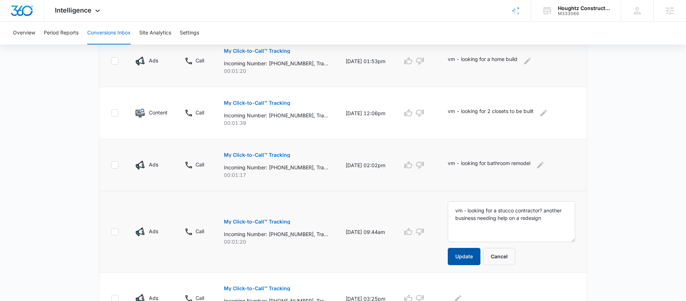
click at [475, 260] on button "Update" at bounding box center [464, 256] width 33 height 17
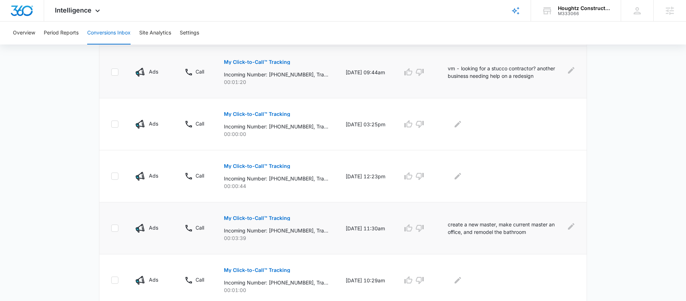
scroll to position [340, 0]
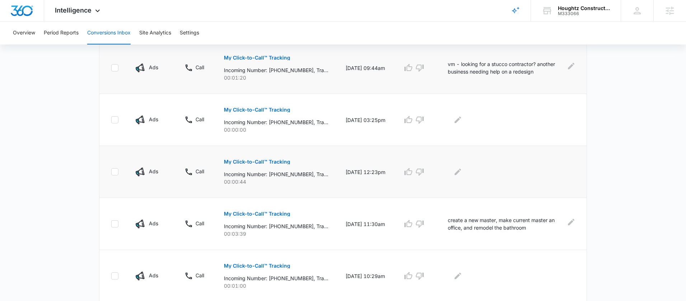
click at [267, 161] on p "My Click-to-Call™ Tracking" at bounding box center [257, 161] width 66 height 5
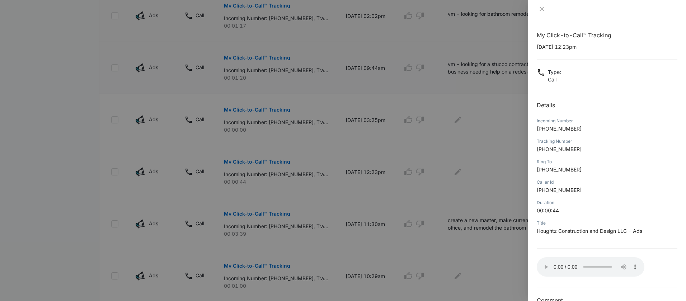
click at [467, 176] on div at bounding box center [343, 150] width 686 height 301
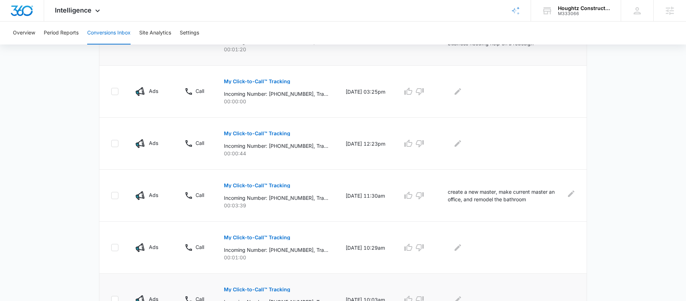
scroll to position [351, 0]
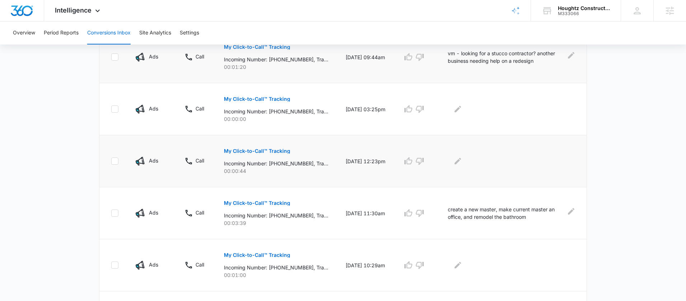
click at [268, 153] on p "My Click-to-Call™ Tracking" at bounding box center [257, 151] width 66 height 5
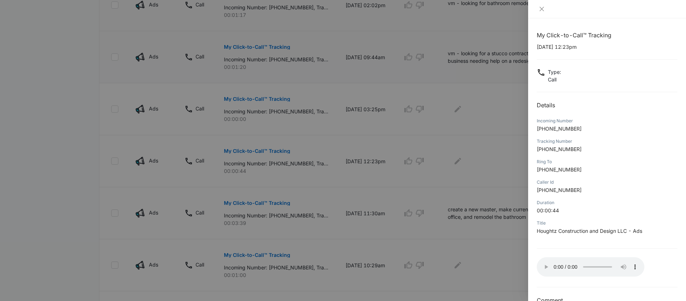
click at [512, 248] on div at bounding box center [343, 150] width 686 height 301
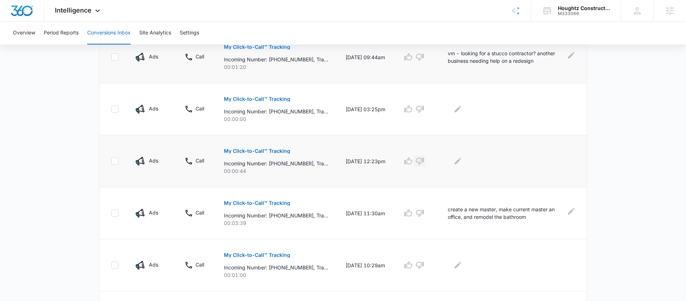
click at [424, 162] on icon "button" at bounding box center [420, 161] width 9 height 9
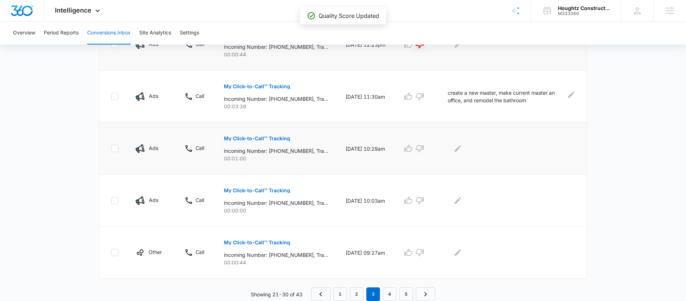
scroll to position [454, 0]
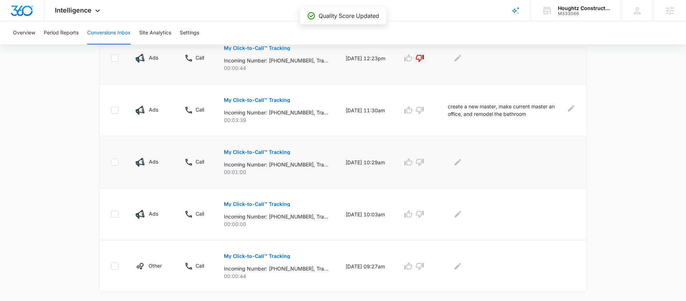
click at [277, 155] on button "My Click-to-Call™ Tracking" at bounding box center [257, 152] width 66 height 17
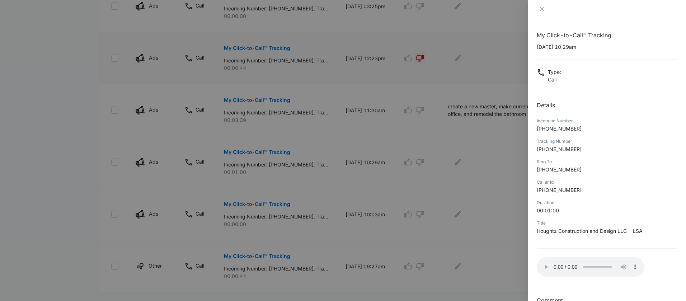
click at [494, 209] on div at bounding box center [343, 150] width 686 height 301
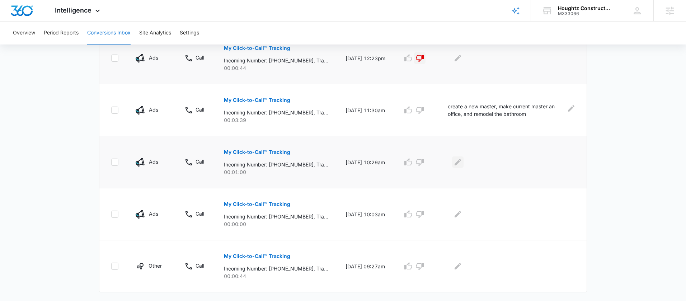
click at [462, 164] on icon "Edit Comments" at bounding box center [458, 162] width 9 height 9
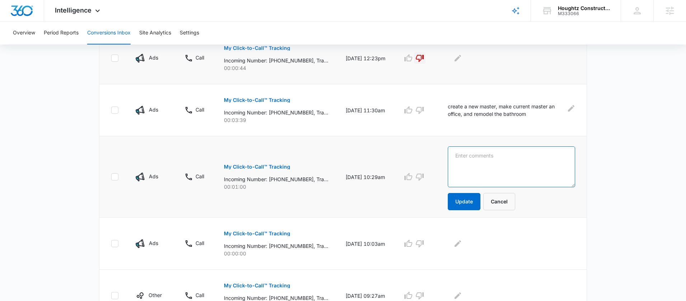
click at [490, 167] on textarea at bounding box center [511, 166] width 127 height 41
type textarea "hungup when the vm tone happened"
click at [472, 195] on button "Update" at bounding box center [464, 201] width 33 height 17
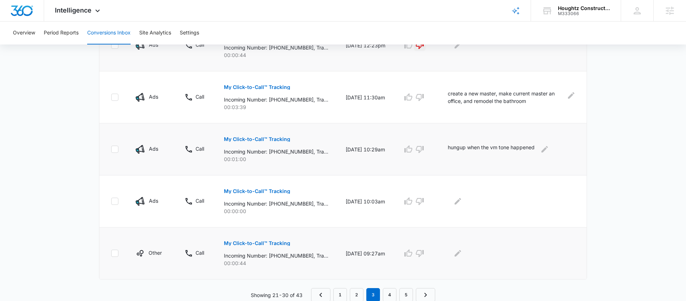
scroll to position [468, 0]
click at [255, 243] on p "My Click-to-Call™ Tracking" at bounding box center [257, 242] width 66 height 5
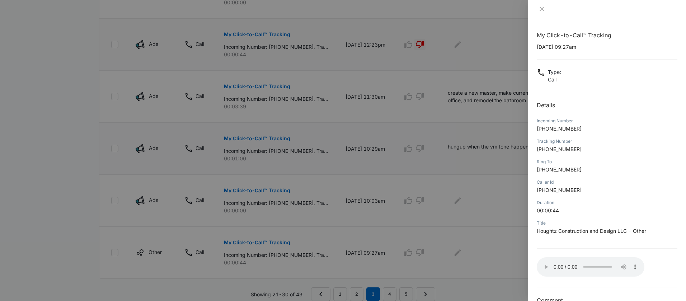
click at [501, 215] on div at bounding box center [343, 150] width 686 height 301
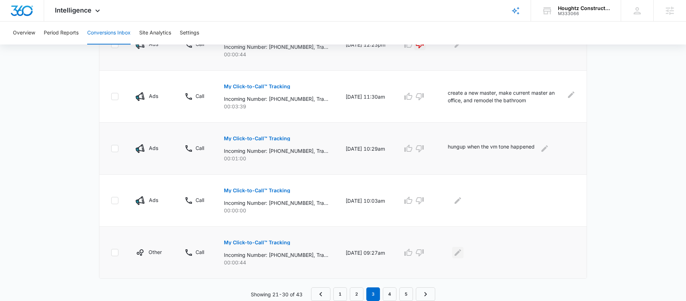
click at [462, 251] on icon "Edit Comments" at bounding box center [458, 252] width 9 height 9
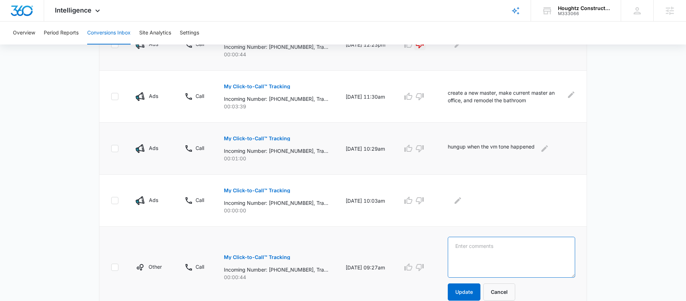
click at [487, 253] on textarea at bounding box center [511, 257] width 127 height 41
type textarea "hungup at vm tone"
click at [465, 286] on button "Update" at bounding box center [464, 292] width 33 height 17
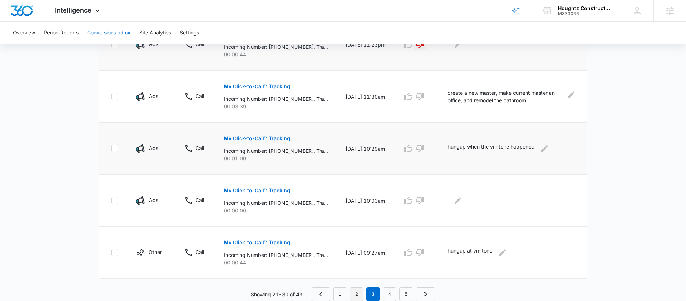
click at [354, 291] on link "2" at bounding box center [357, 295] width 14 height 14
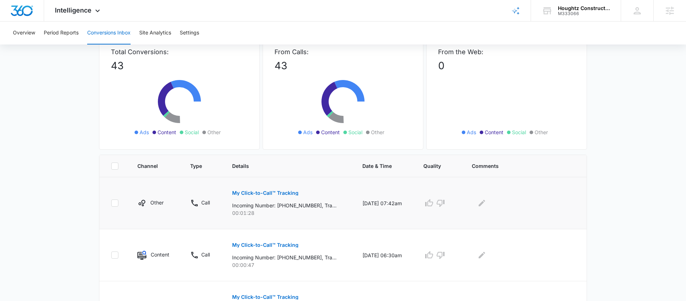
scroll to position [53, 0]
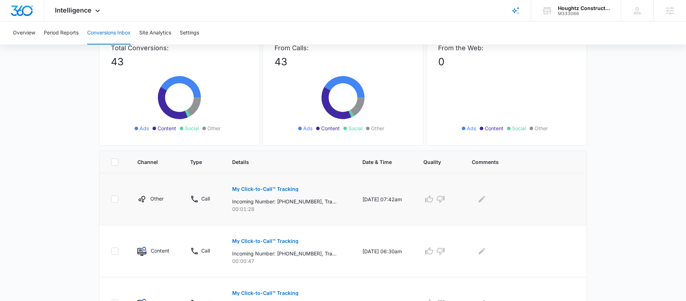
click at [269, 190] on p "My Click-to-Call™ Tracking" at bounding box center [265, 189] width 66 height 5
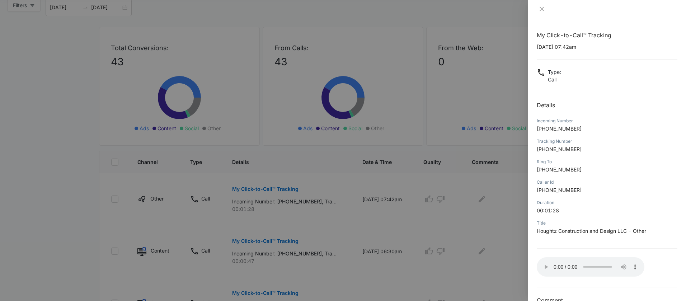
click at [482, 201] on div at bounding box center [343, 150] width 686 height 301
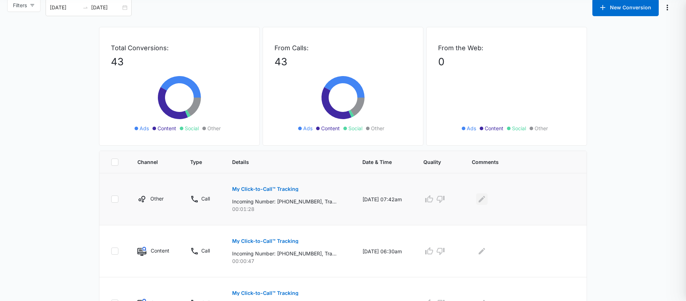
click at [484, 201] on icon "Edit Comments" at bounding box center [482, 199] width 9 height 9
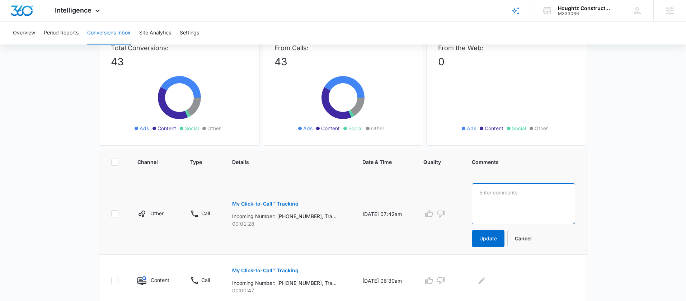
click at [500, 201] on textarea at bounding box center [523, 203] width 103 height 41
type textarea "vm - looking to have a few rooms redesigned. said he found on google"
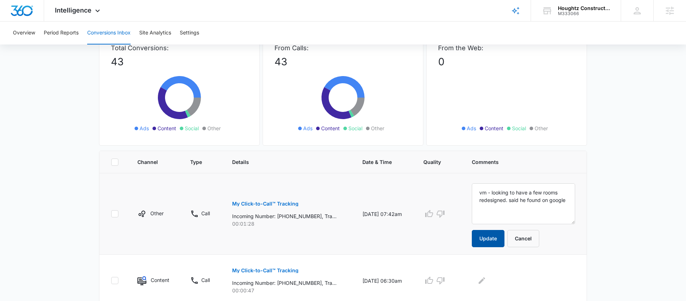
click at [485, 237] on button "Update" at bounding box center [488, 238] width 33 height 17
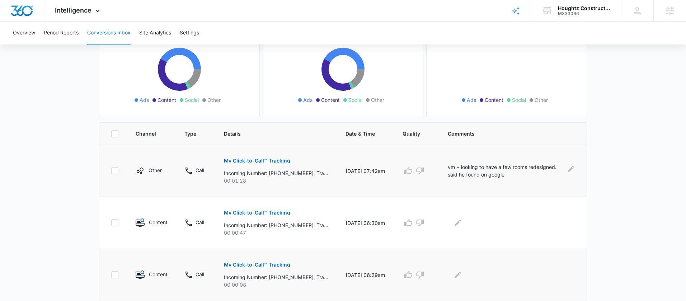
scroll to position [116, 0]
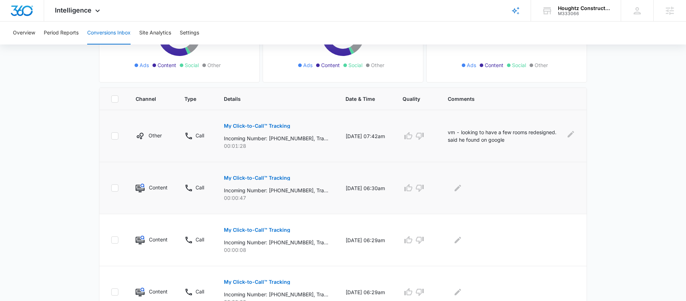
click at [271, 179] on p "My Click-to-Call™ Tracking" at bounding box center [257, 178] width 66 height 5
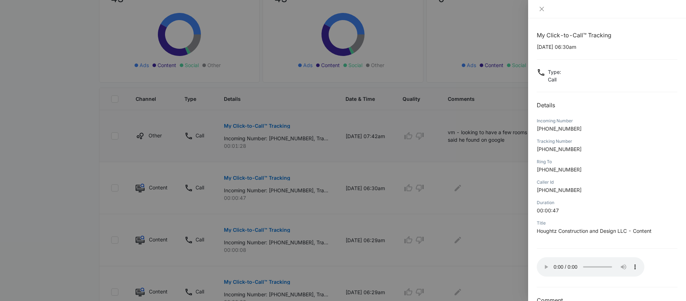
click at [551, 248] on div at bounding box center [607, 248] width 141 height 0
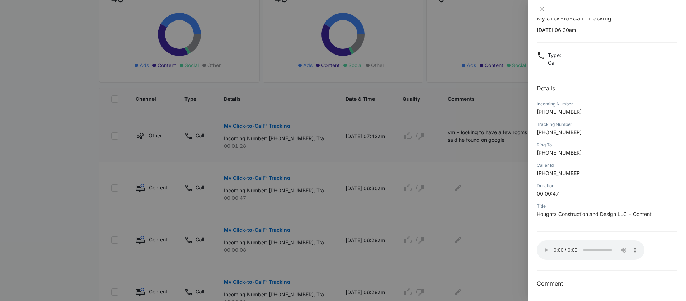
scroll to position [17, 0]
click at [502, 197] on div at bounding box center [343, 150] width 686 height 301
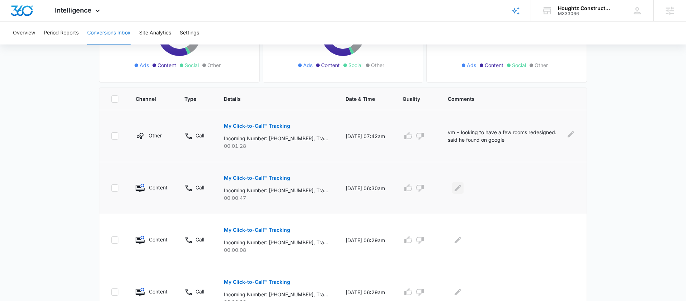
click at [462, 187] on icon "Edit Comments" at bounding box center [458, 188] width 9 height 9
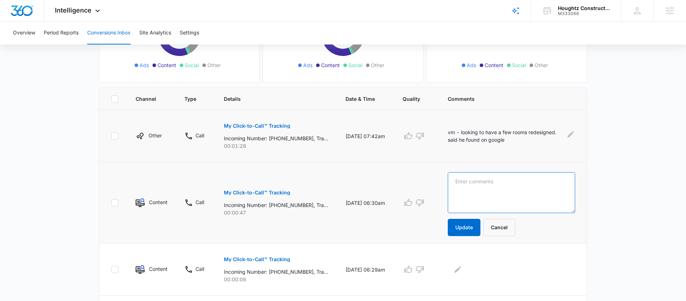
click at [485, 191] on textarea at bounding box center [511, 192] width 127 height 41
type textarea "hungup at vm tone"
click at [466, 222] on button "Update" at bounding box center [464, 227] width 33 height 17
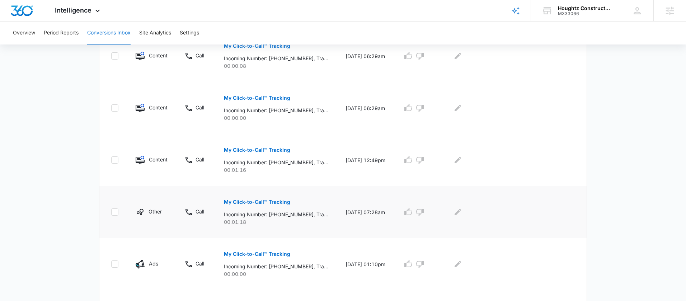
scroll to position [301, 0]
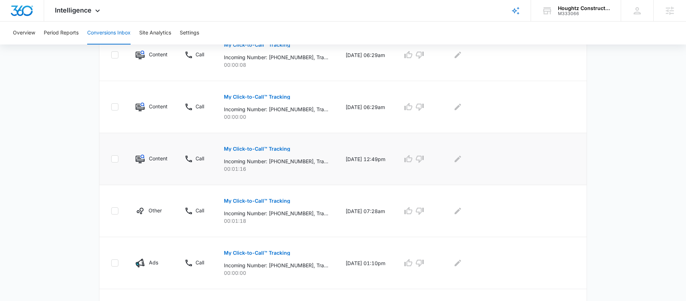
click at [259, 147] on p "My Click-to-Call™ Tracking" at bounding box center [257, 148] width 66 height 5
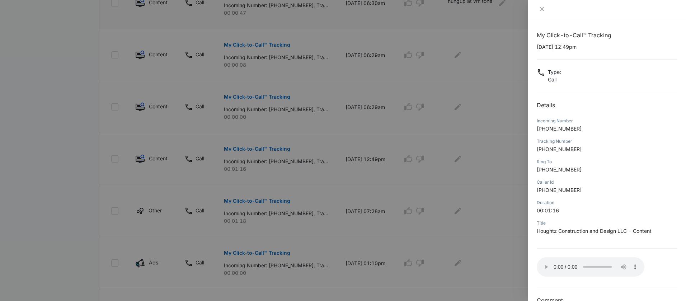
click at [440, 165] on div at bounding box center [343, 150] width 686 height 301
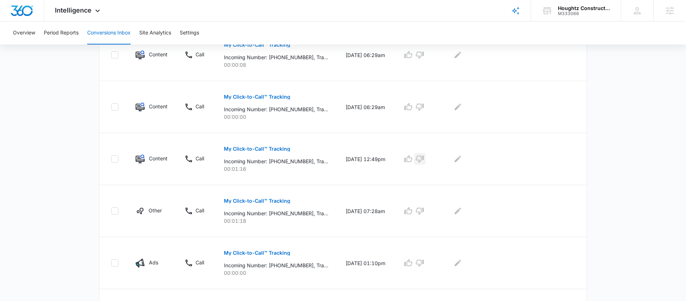
click at [424, 158] on icon "button" at bounding box center [420, 159] width 9 height 9
click at [271, 199] on p "My Click-to-Call™ Tracking" at bounding box center [257, 200] width 66 height 5
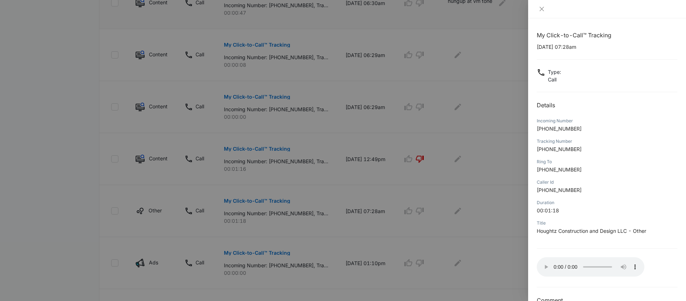
click at [495, 229] on div at bounding box center [343, 150] width 686 height 301
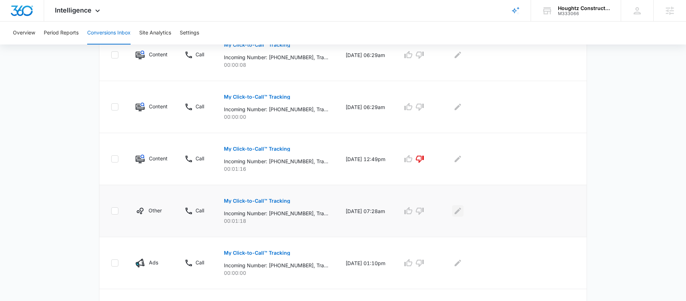
click at [461, 209] on icon "Edit Comments" at bounding box center [458, 211] width 9 height 9
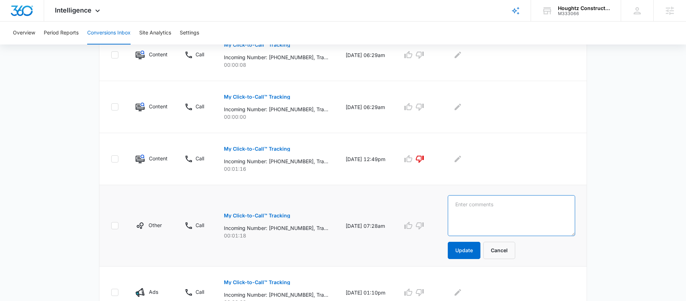
click at [473, 212] on textarea at bounding box center [511, 215] width 127 height 41
type textarea "vm - looking for [PERSON_NAME], said he was supposed to be at her house at 9am …"
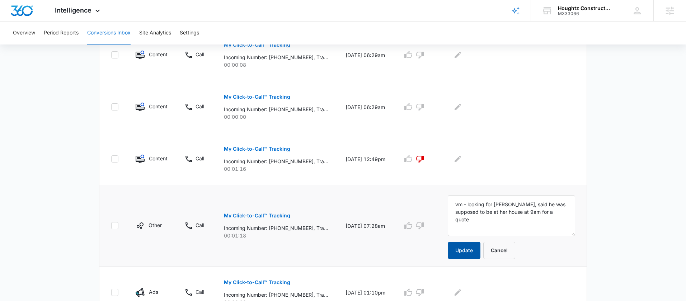
click at [461, 248] on button "Update" at bounding box center [464, 250] width 33 height 17
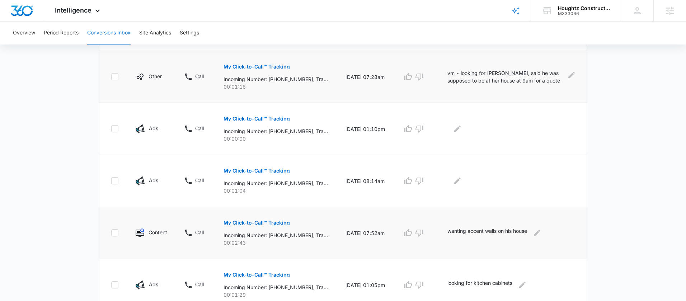
scroll to position [468, 0]
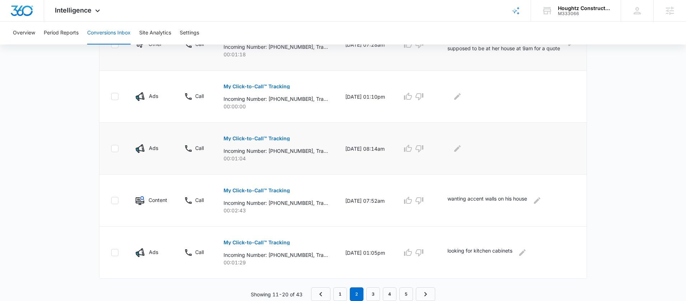
click at [269, 142] on button "My Click-to-Call™ Tracking" at bounding box center [257, 138] width 66 height 17
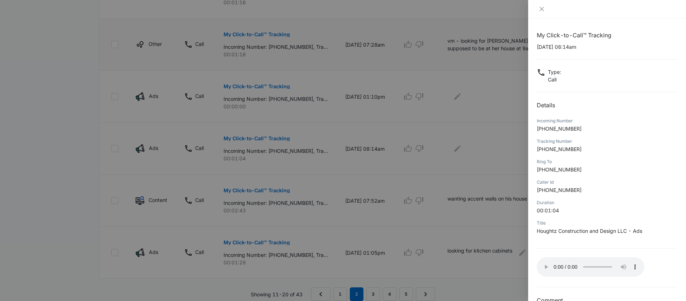
click at [491, 240] on div at bounding box center [343, 150] width 686 height 301
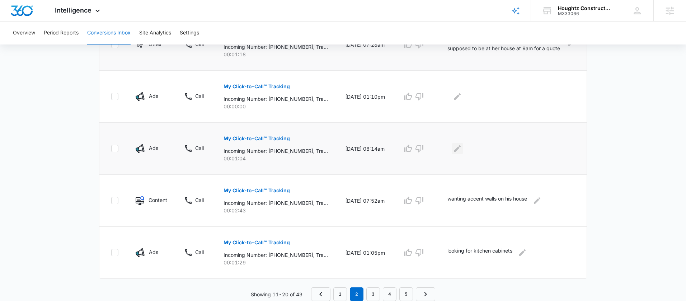
click at [462, 146] on icon "Edit Comments" at bounding box center [457, 148] width 9 height 9
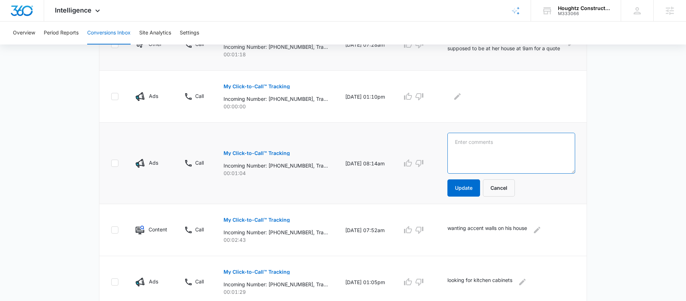
click at [469, 149] on textarea at bounding box center [512, 153] width 128 height 41
type textarea "wrong number"
click at [478, 187] on button "Update" at bounding box center [464, 187] width 33 height 17
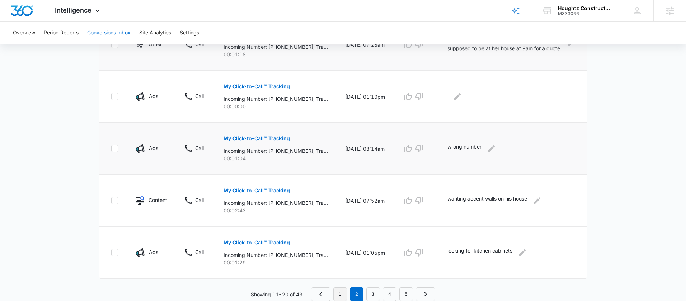
click at [344, 292] on link "1" at bounding box center [340, 295] width 14 height 14
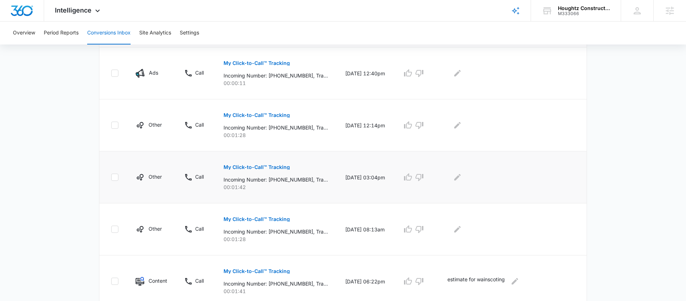
scroll to position [336, 0]
click at [268, 115] on p "My Click-to-Call™ Tracking" at bounding box center [257, 114] width 66 height 5
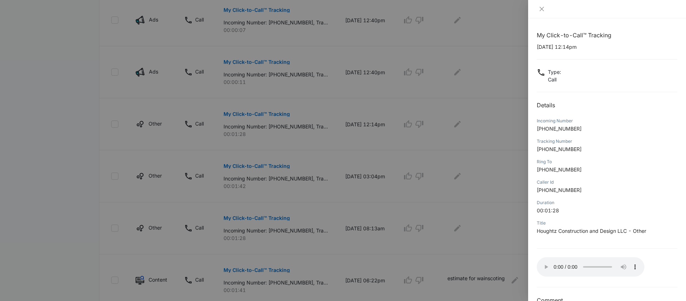
click at [505, 184] on div at bounding box center [343, 150] width 686 height 301
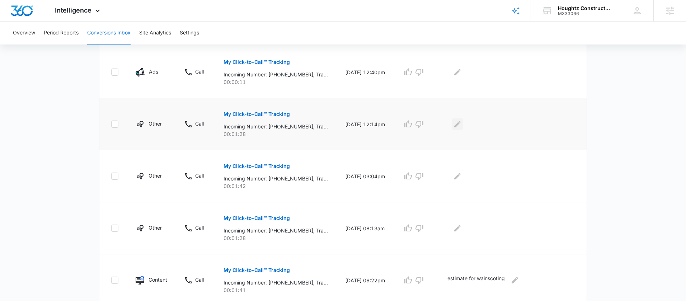
click at [463, 126] on button "Edit Comments" at bounding box center [457, 123] width 11 height 11
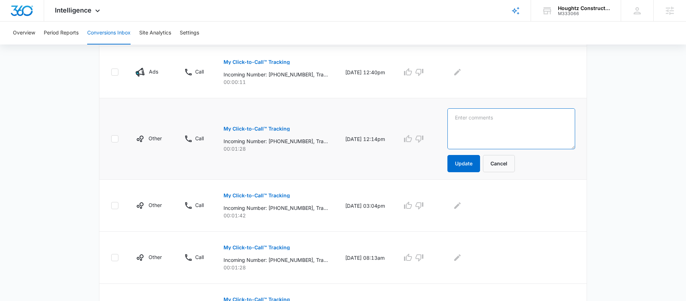
click at [470, 128] on textarea at bounding box center [512, 128] width 128 height 41
type textarea "k"
type textarea "looking for her deposit"
click at [464, 164] on button "Update" at bounding box center [464, 163] width 33 height 17
click at [279, 192] on button "My Click-to-Call™ Tracking" at bounding box center [257, 195] width 66 height 17
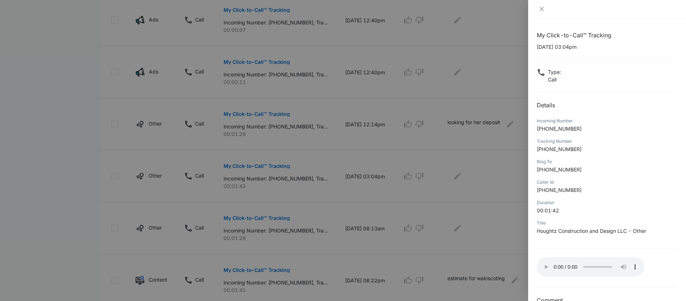
click at [523, 210] on div at bounding box center [343, 150] width 686 height 301
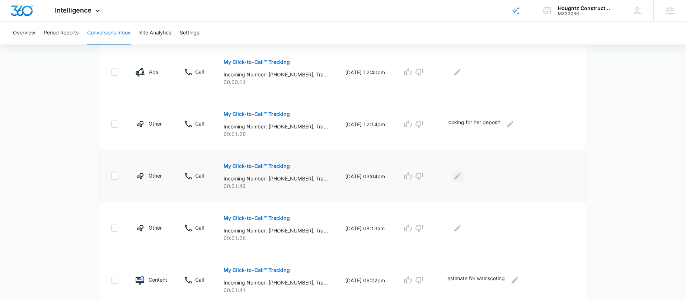
click at [463, 176] on button "Edit Comments" at bounding box center [457, 175] width 11 height 11
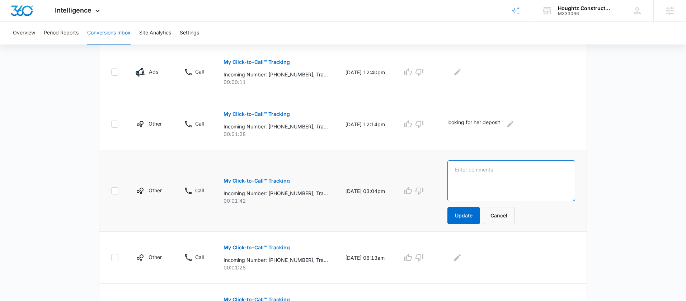
click at [486, 176] on textarea at bounding box center [512, 180] width 128 height 41
type textarea "same as above"
click at [462, 215] on button "Update" at bounding box center [464, 215] width 33 height 17
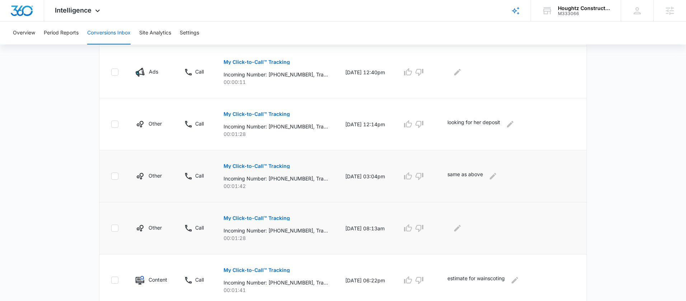
click at [265, 224] on button "My Click-to-Call™ Tracking" at bounding box center [257, 218] width 66 height 17
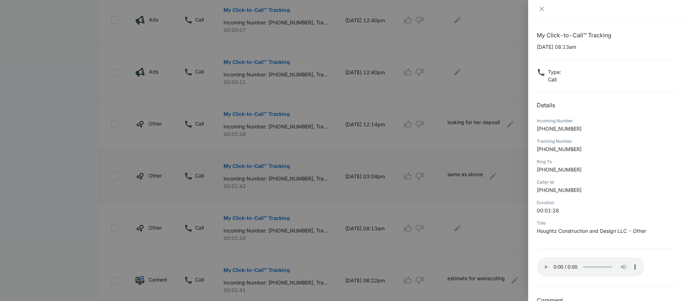
click at [478, 226] on div at bounding box center [343, 150] width 686 height 301
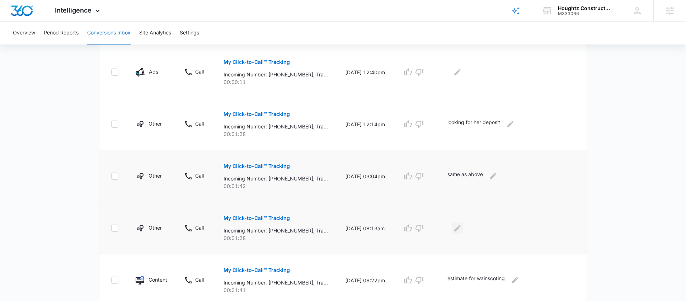
click at [461, 228] on icon "Edit Comments" at bounding box center [457, 228] width 6 height 6
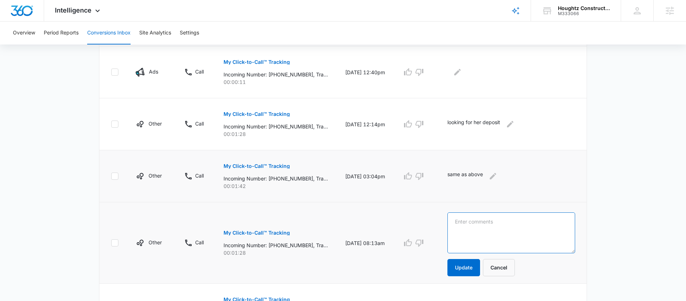
click at [489, 226] on textarea at bounding box center [512, 232] width 128 height 41
type textarea "r"
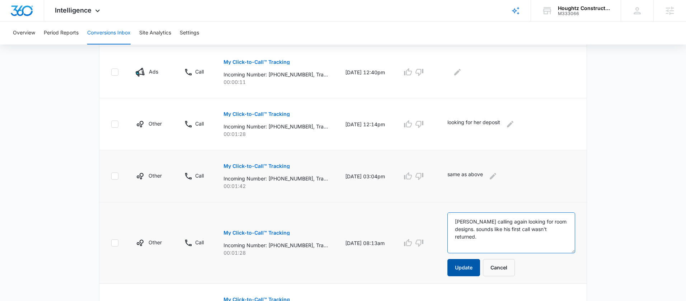
type textarea "[PERSON_NAME] calling again looking for room designs. sounds like his first cal…"
click at [465, 261] on button "Update" at bounding box center [464, 267] width 33 height 17
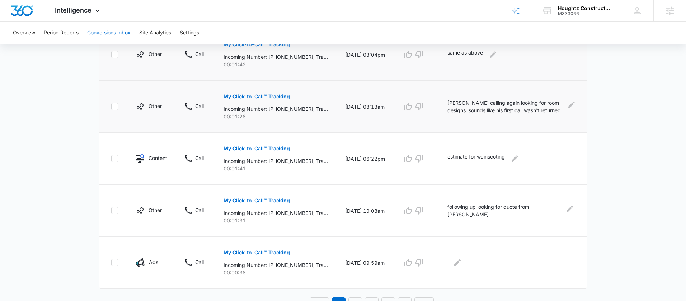
scroll to position [468, 0]
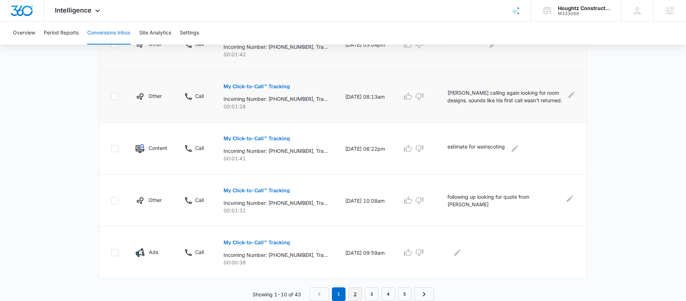
click at [355, 294] on link "2" at bounding box center [356, 295] width 14 height 14
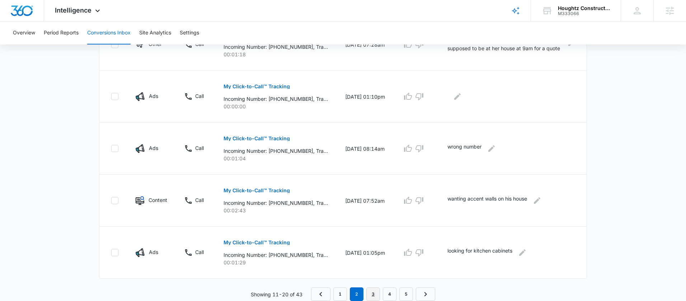
click at [374, 295] on link "3" at bounding box center [373, 295] width 14 height 14
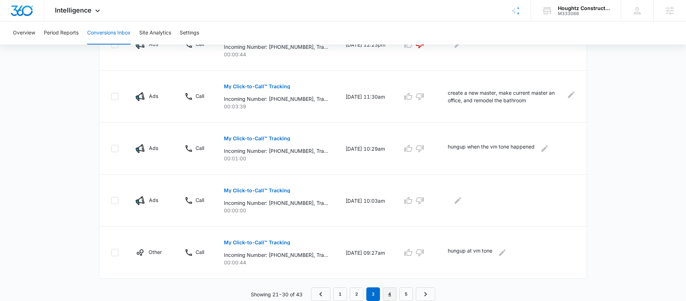
click at [388, 293] on link "4" at bounding box center [390, 295] width 14 height 14
